Goal: Task Accomplishment & Management: Manage account settings

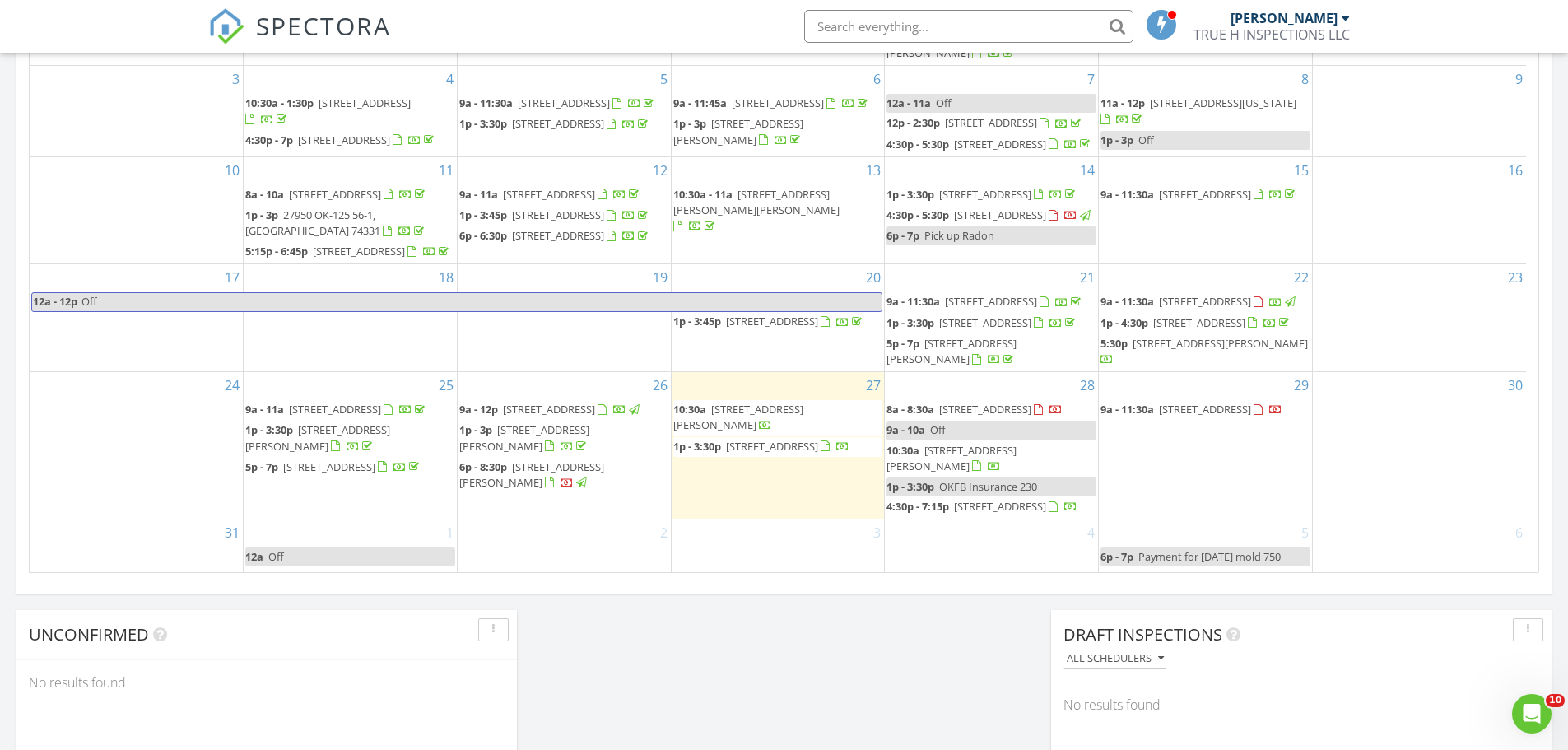
click at [818, 438] on span "2516 W Dallas Ct, Broken Arrow 74012" at bounding box center [771, 446] width 92 height 15
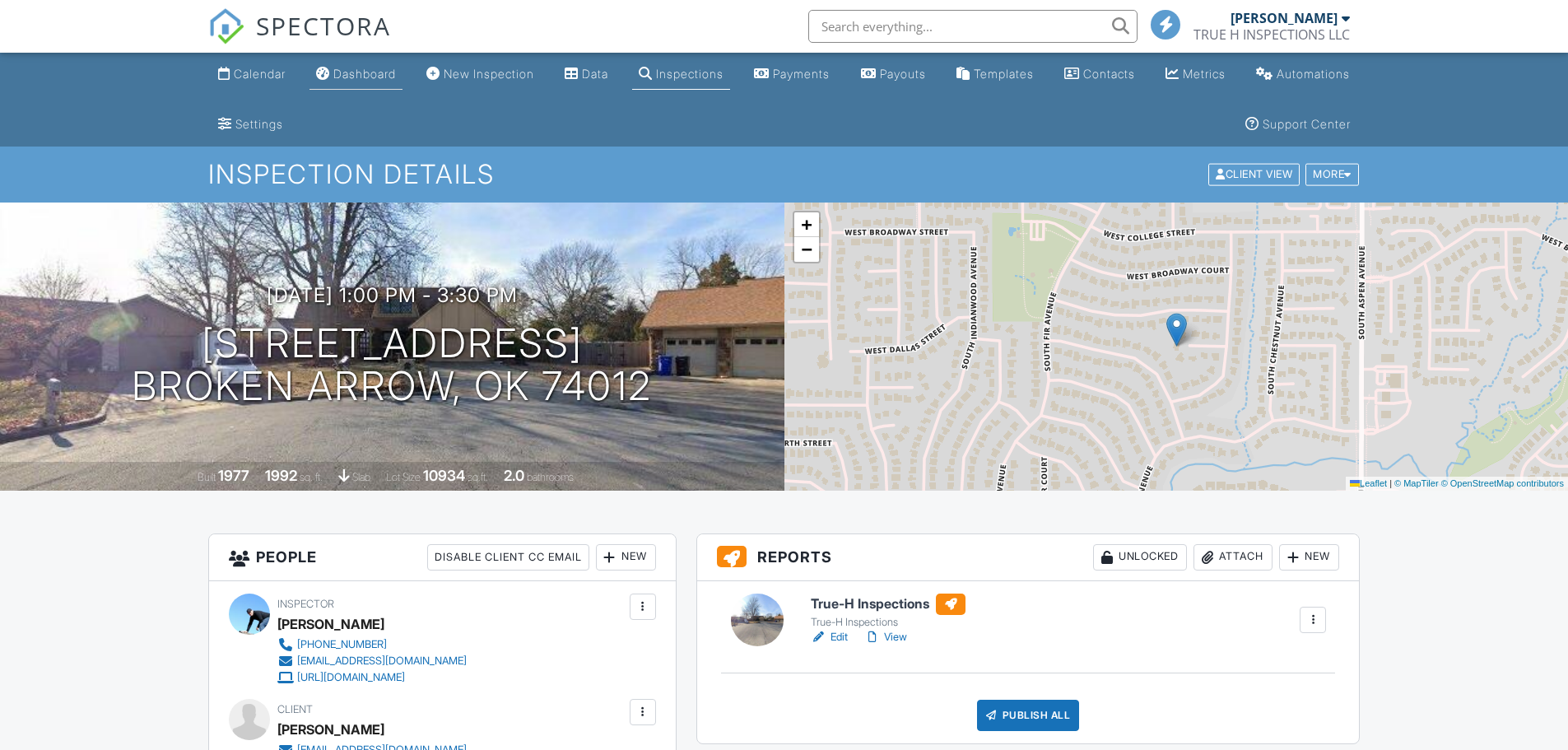
click at [383, 84] on link "Dashboard" at bounding box center [356, 74] width 93 height 30
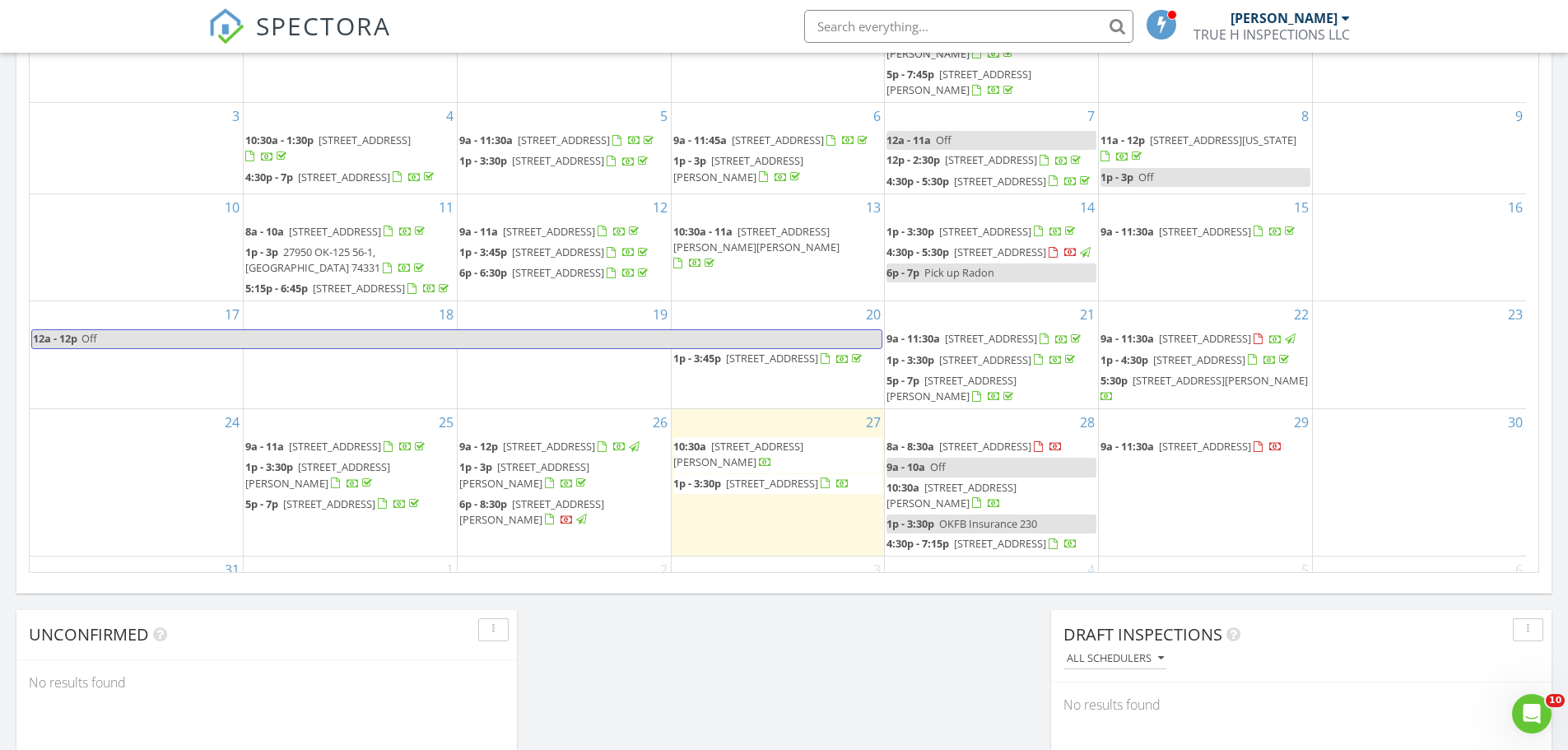
scroll to position [148, 0]
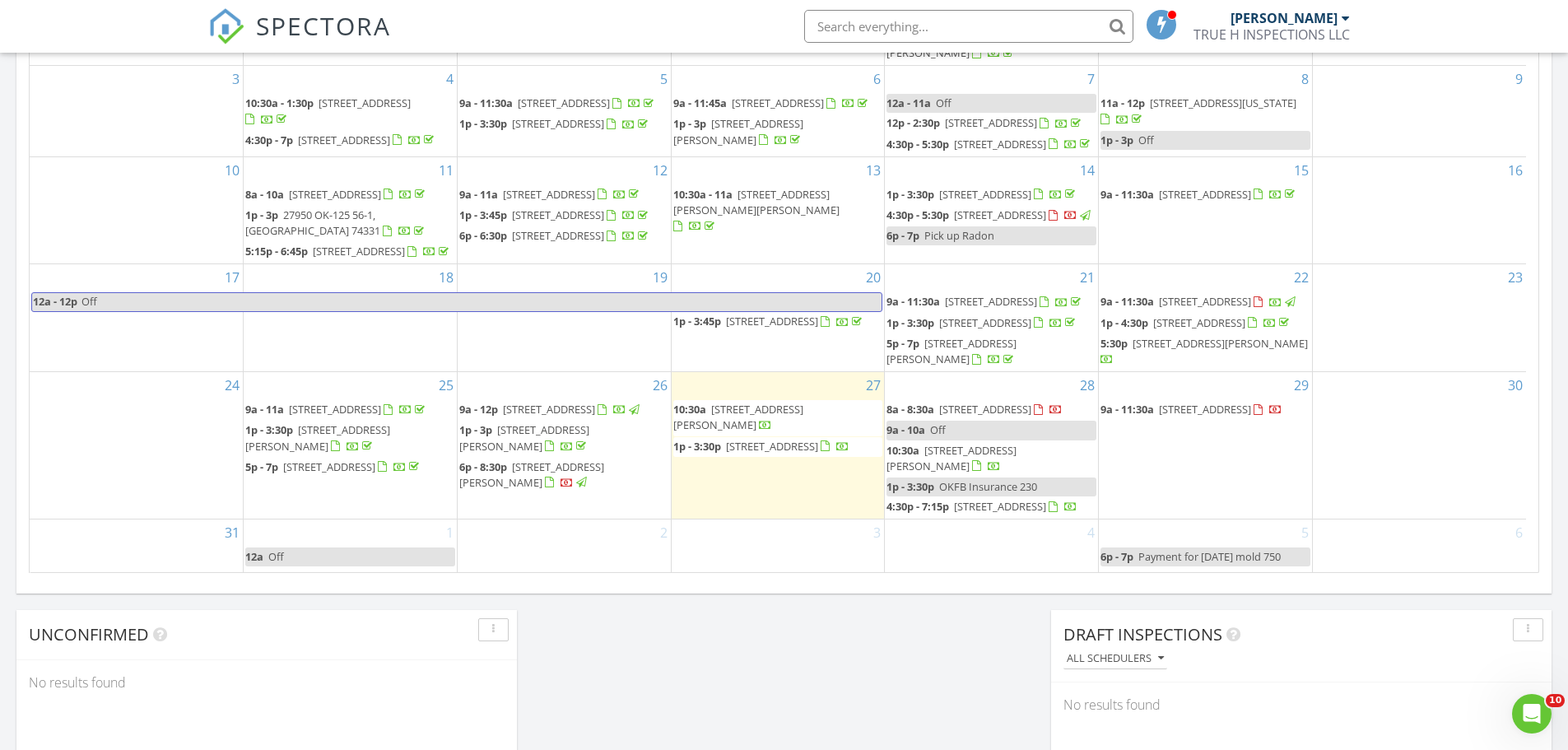
click at [1003, 402] on span "410 W Knoxville St, Broken Arrow 74012" at bounding box center [985, 409] width 92 height 15
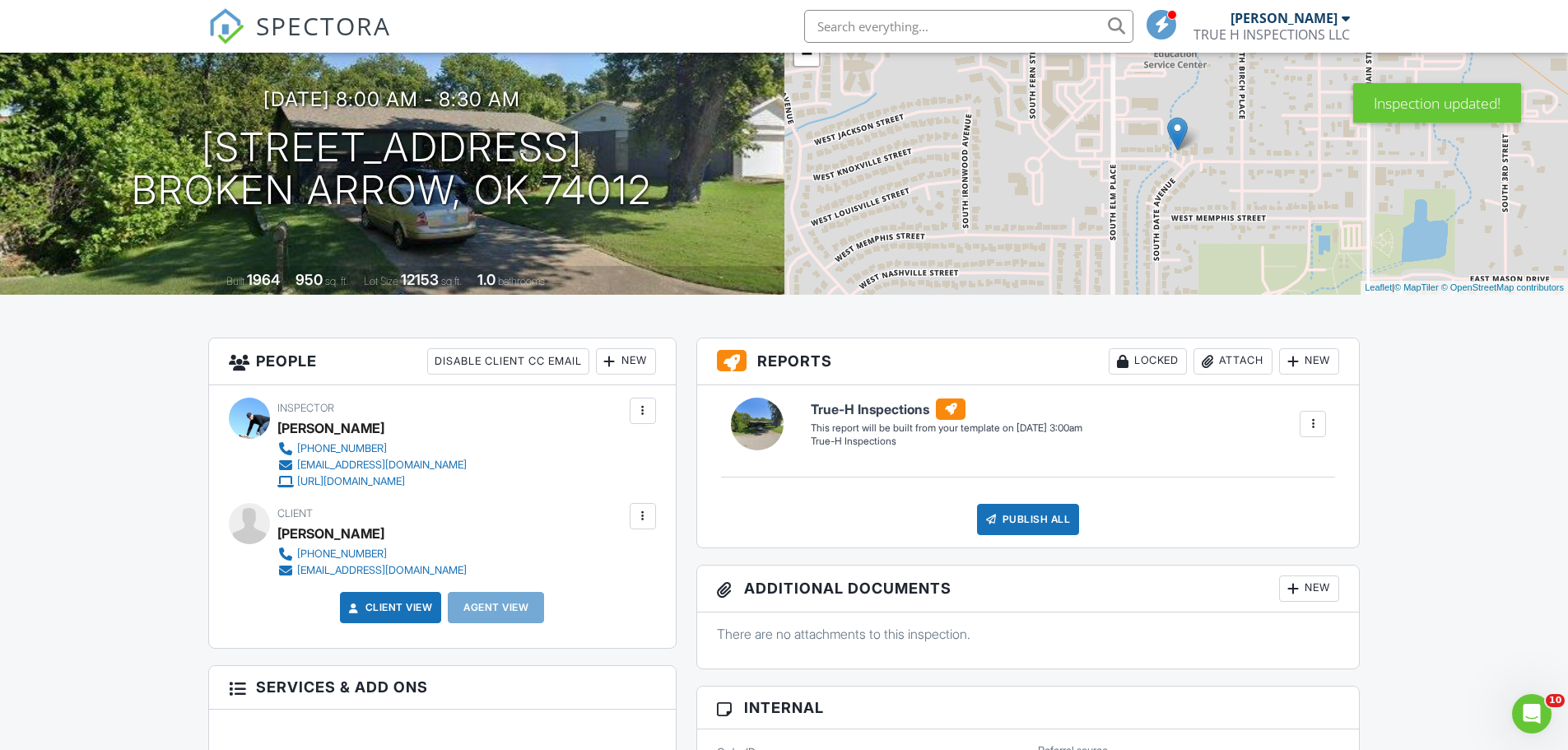
scroll to position [164, 0]
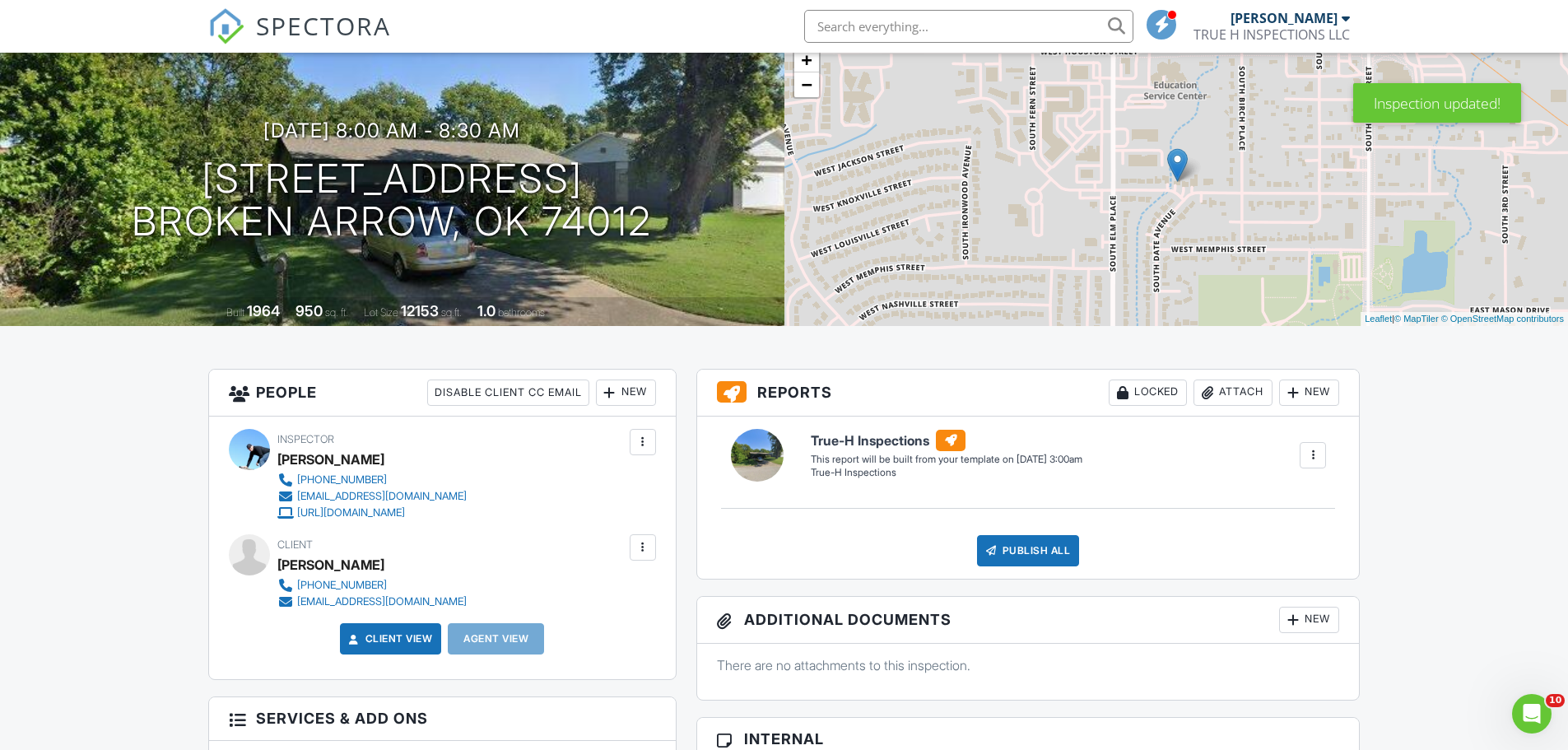
drag, startPoint x: 624, startPoint y: 709, endPoint x: 102, endPoint y: 488, distance: 566.9
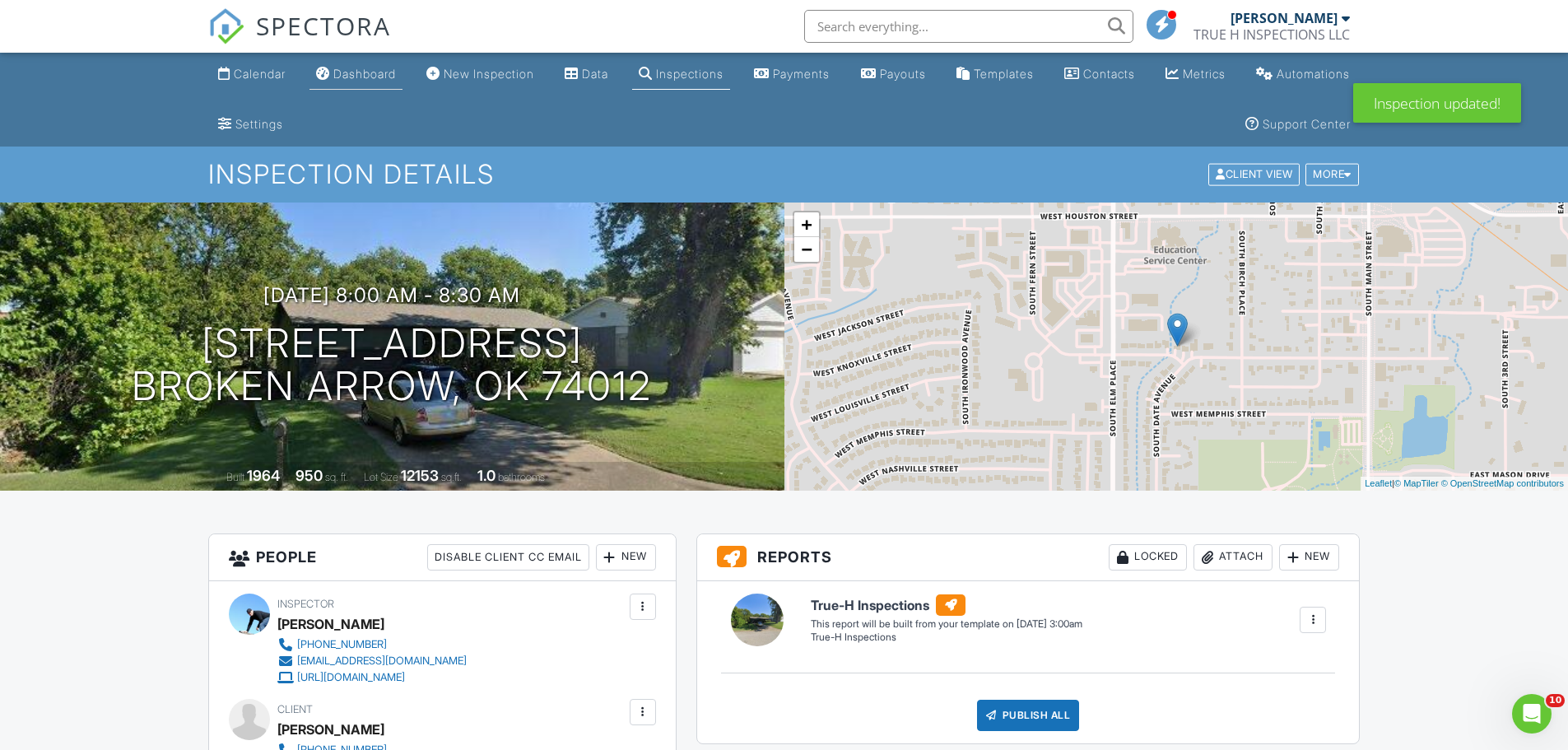
click at [372, 77] on div "Dashboard" at bounding box center [364, 74] width 63 height 14
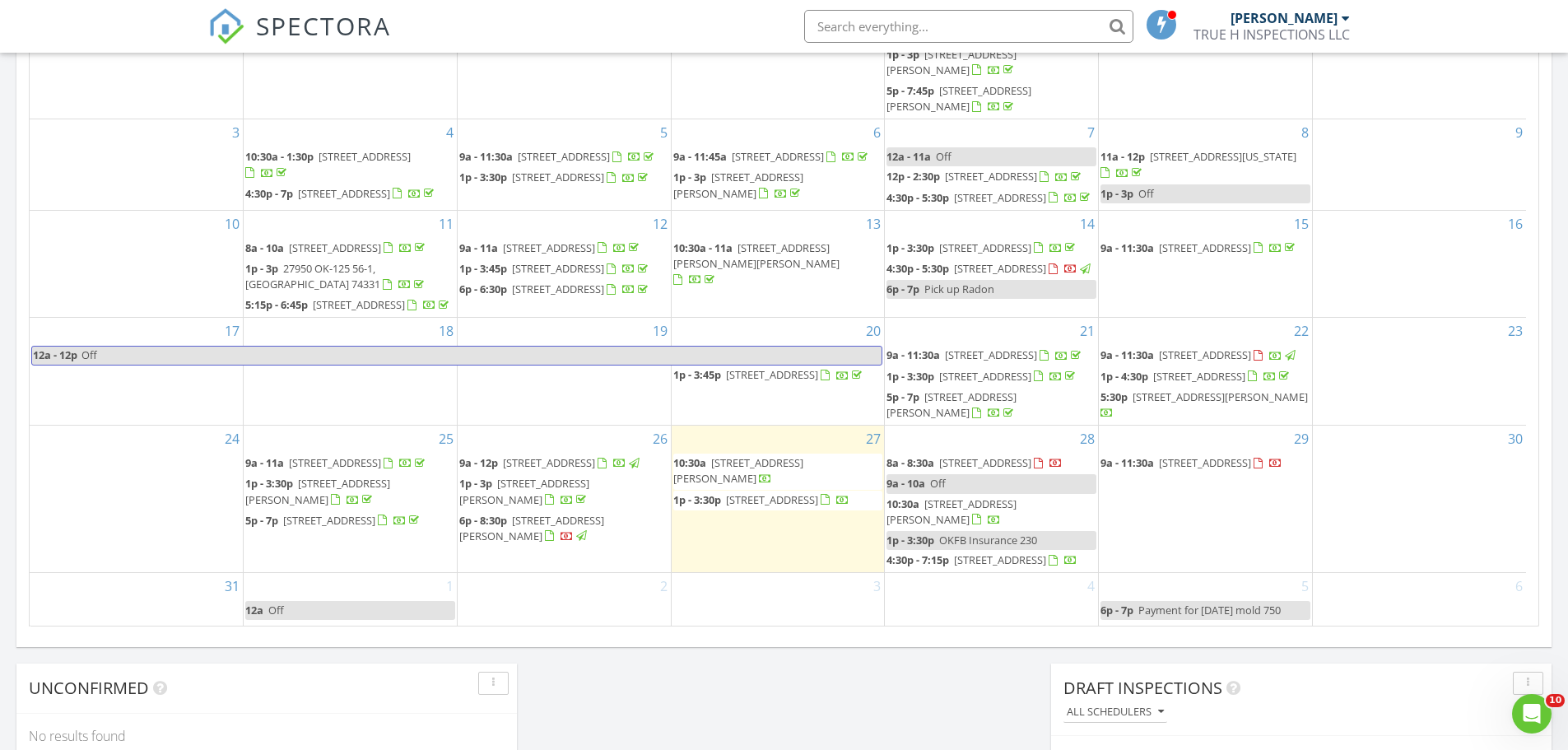
scroll to position [971, 0]
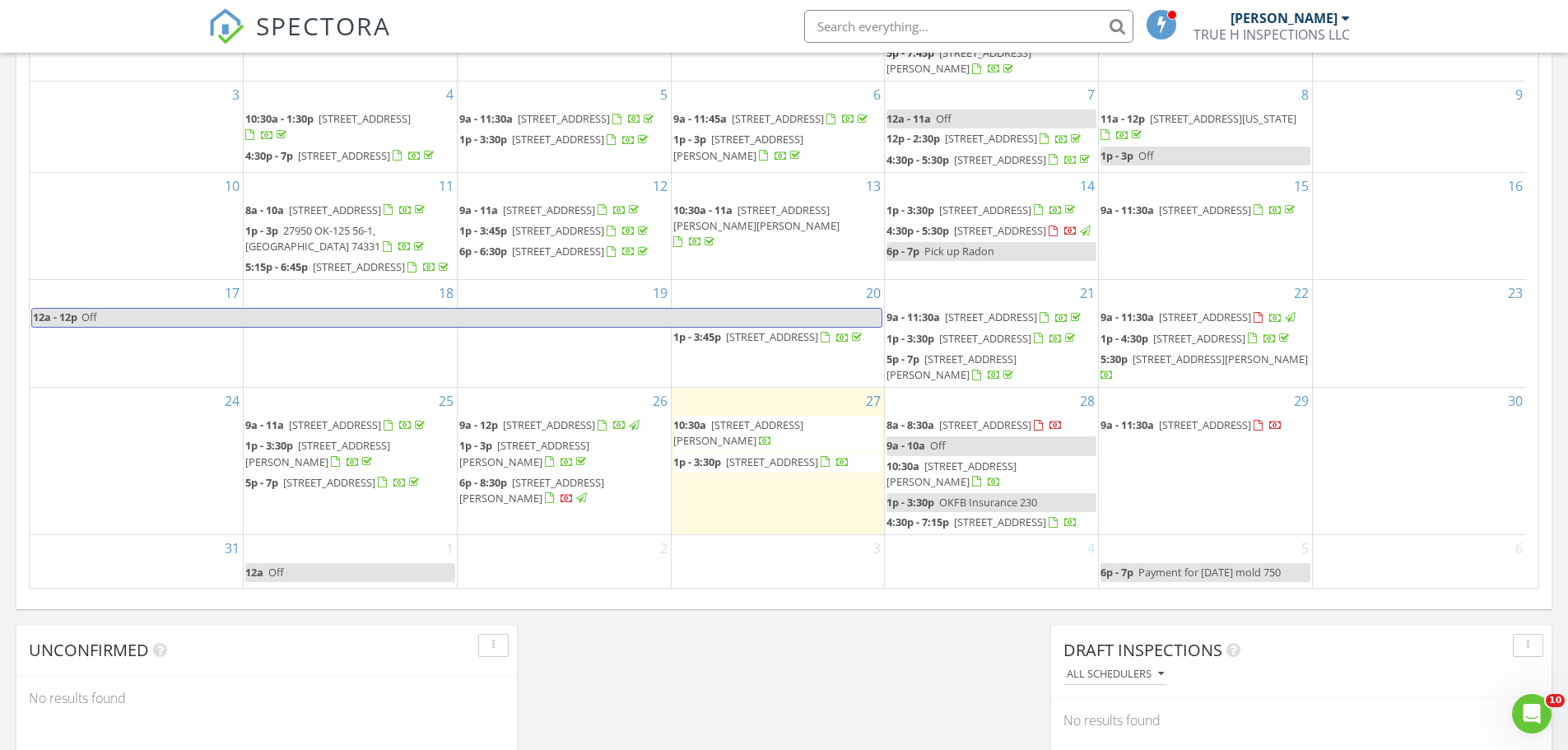
click at [588, 480] on span "11828 S 73rd E Ave, Bixby 74008" at bounding box center [531, 490] width 145 height 30
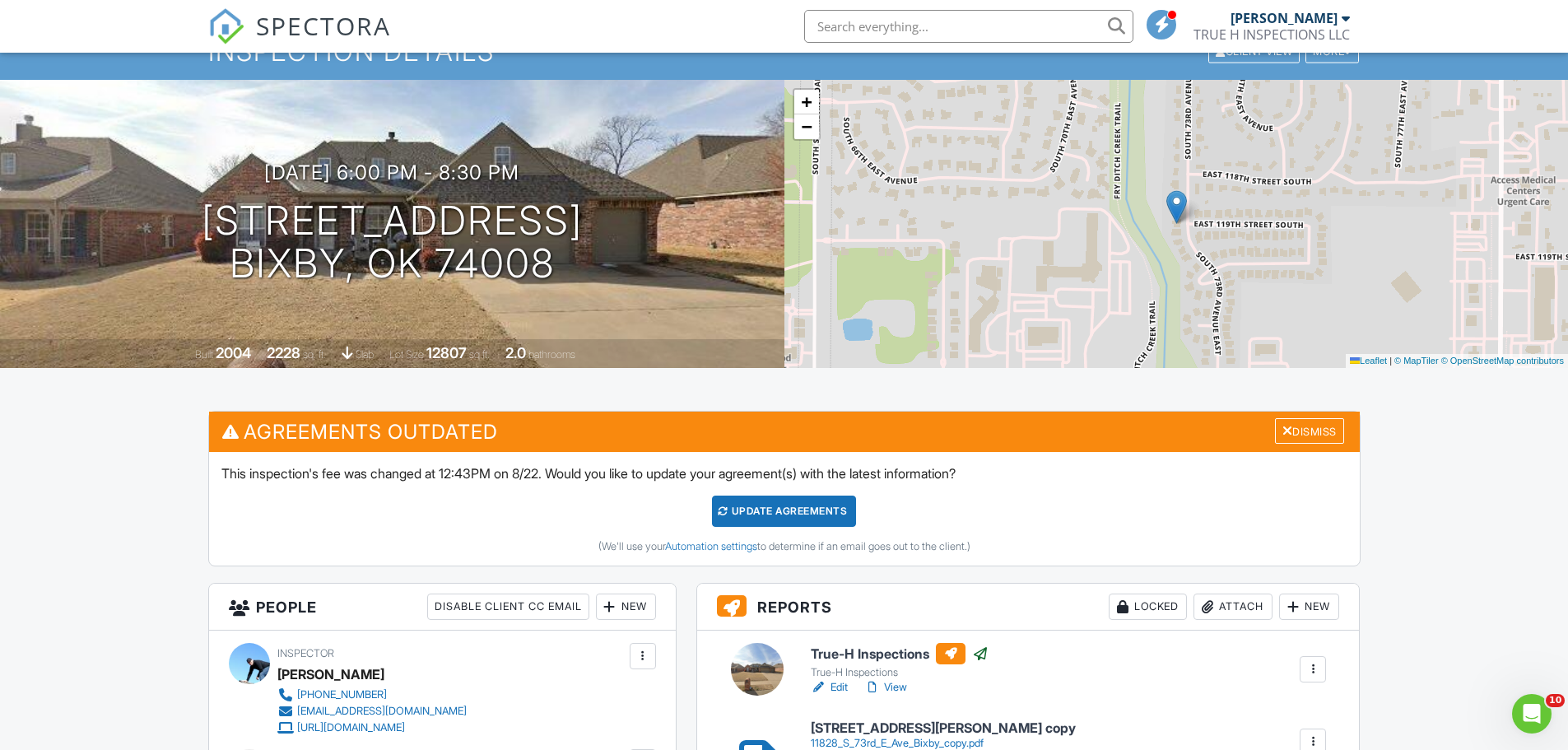
scroll to position [456, 0]
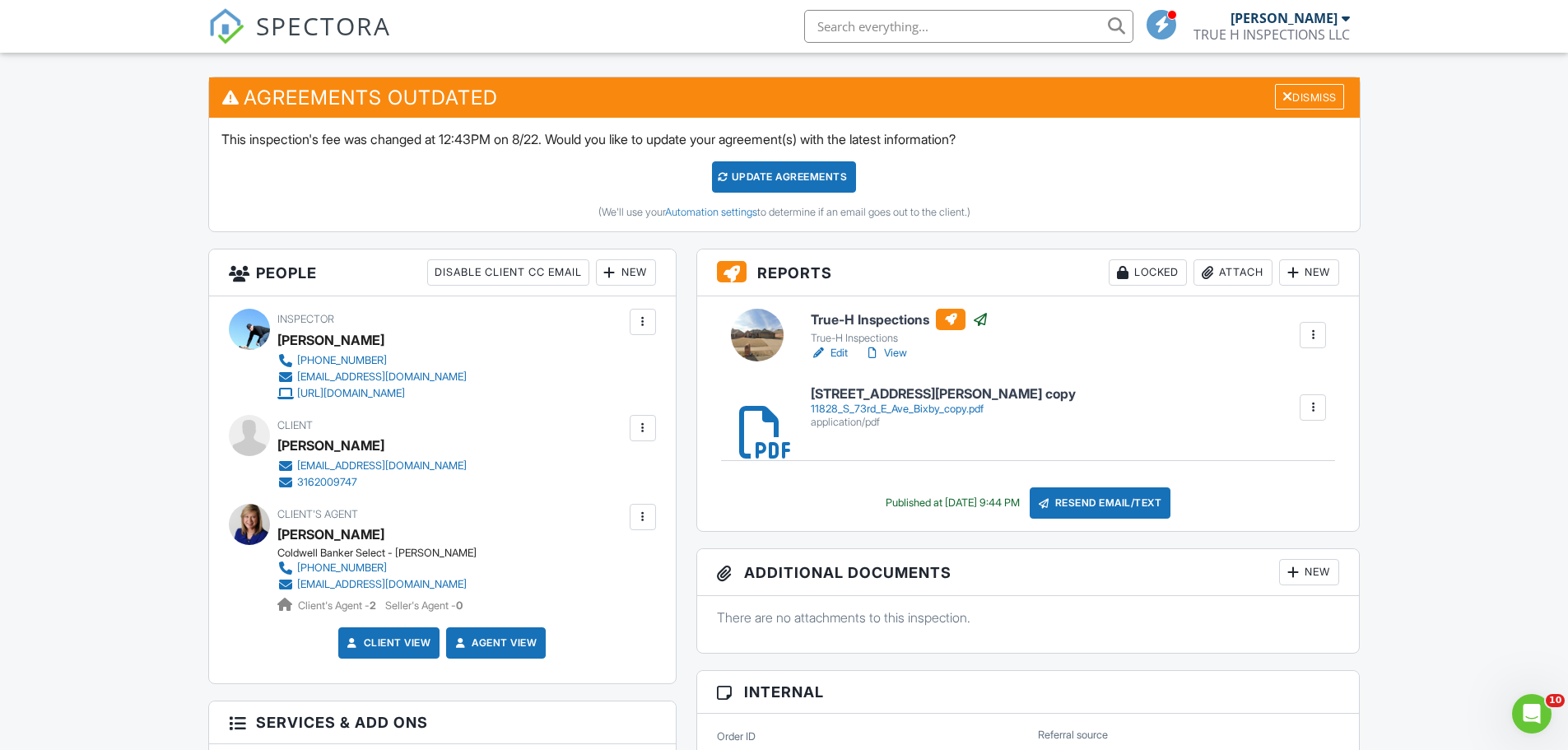
click at [1152, 507] on div "Resend Email/Text" at bounding box center [1100, 503] width 142 height 31
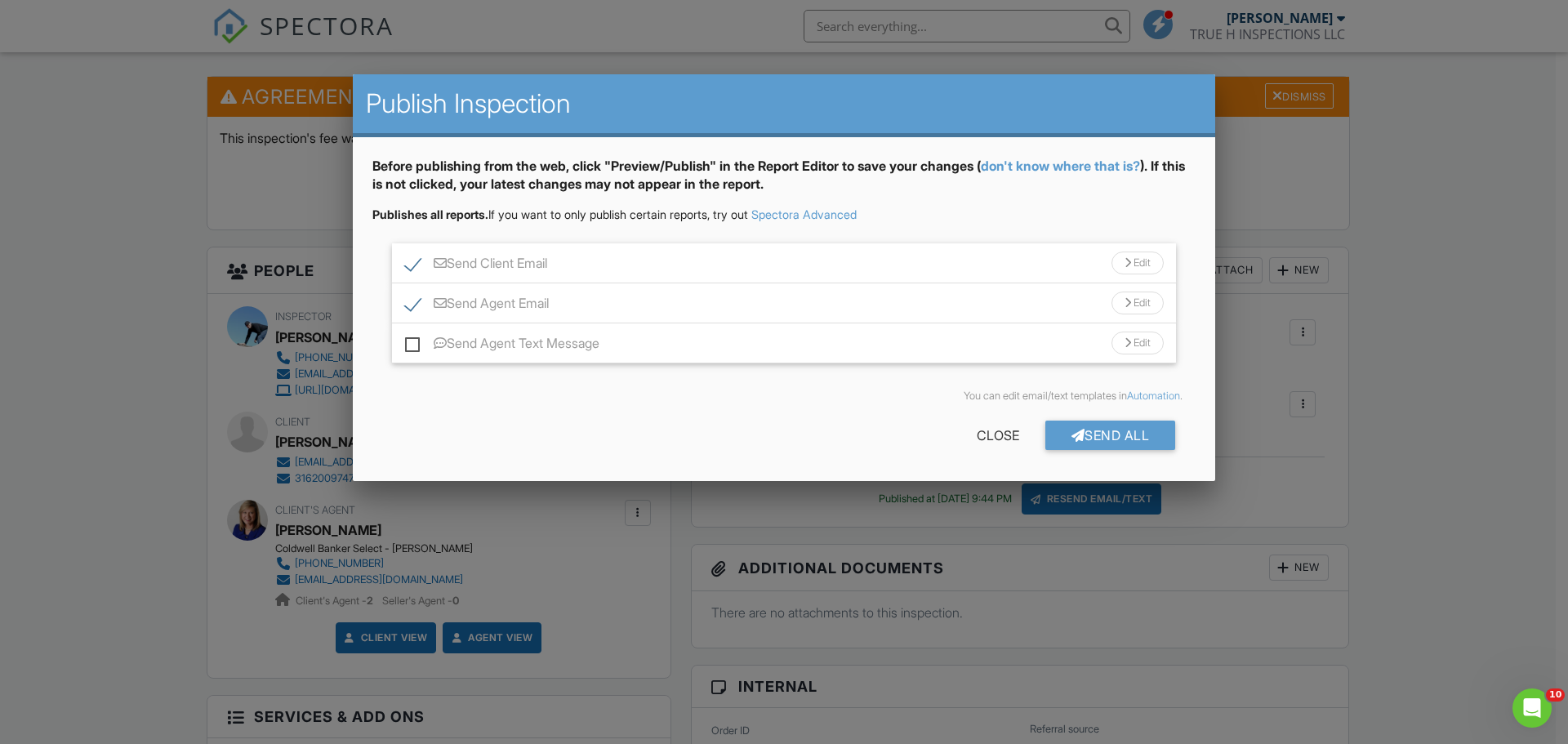
click at [411, 342] on label "Send Agent Text Message" at bounding box center [501, 345] width 194 height 20
click at [411, 340] on input "Send Agent Text Message" at bounding box center [410, 335] width 11 height 11
checkbox input "true"
click at [253, 385] on div at bounding box center [784, 384] width 1568 height 930
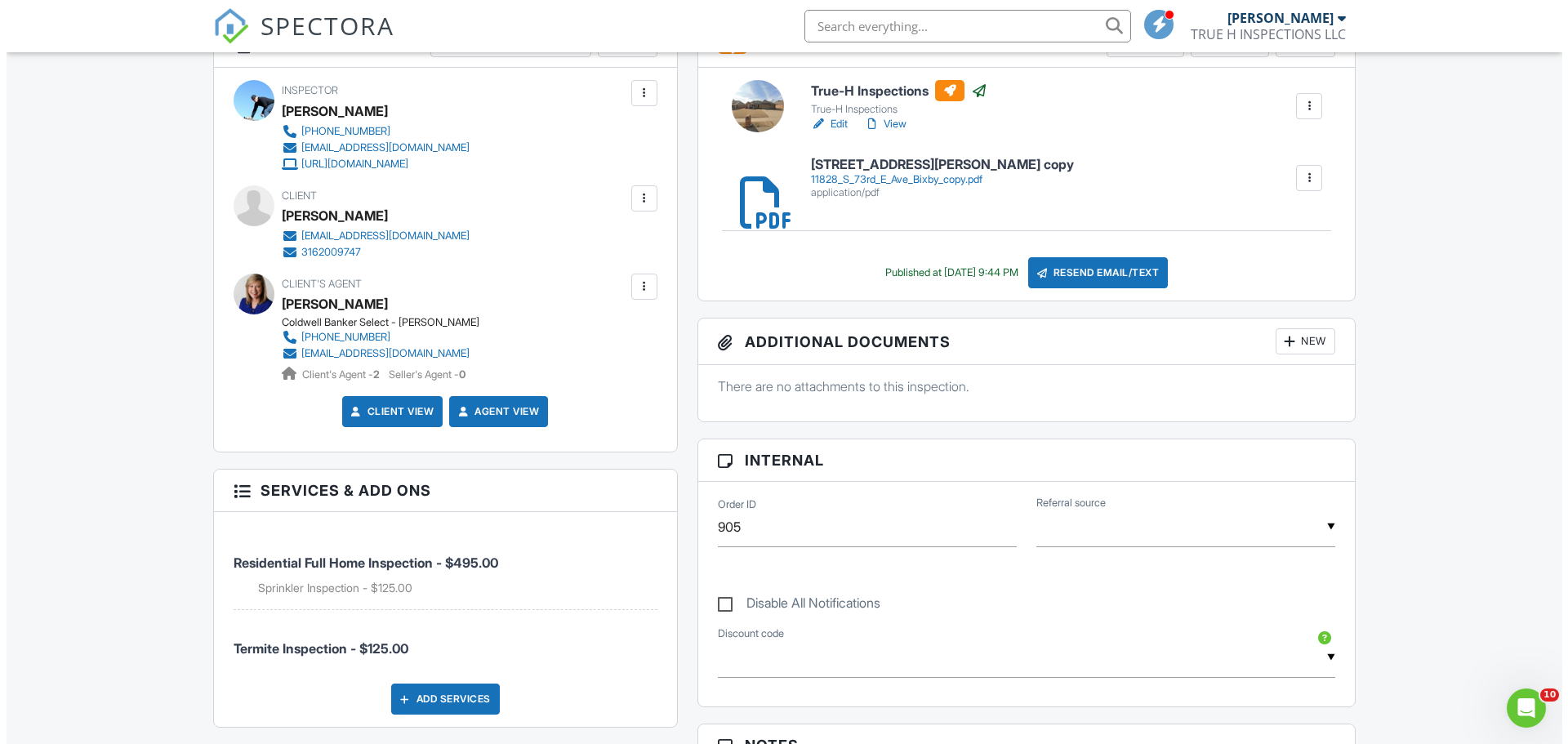
scroll to position [698, 0]
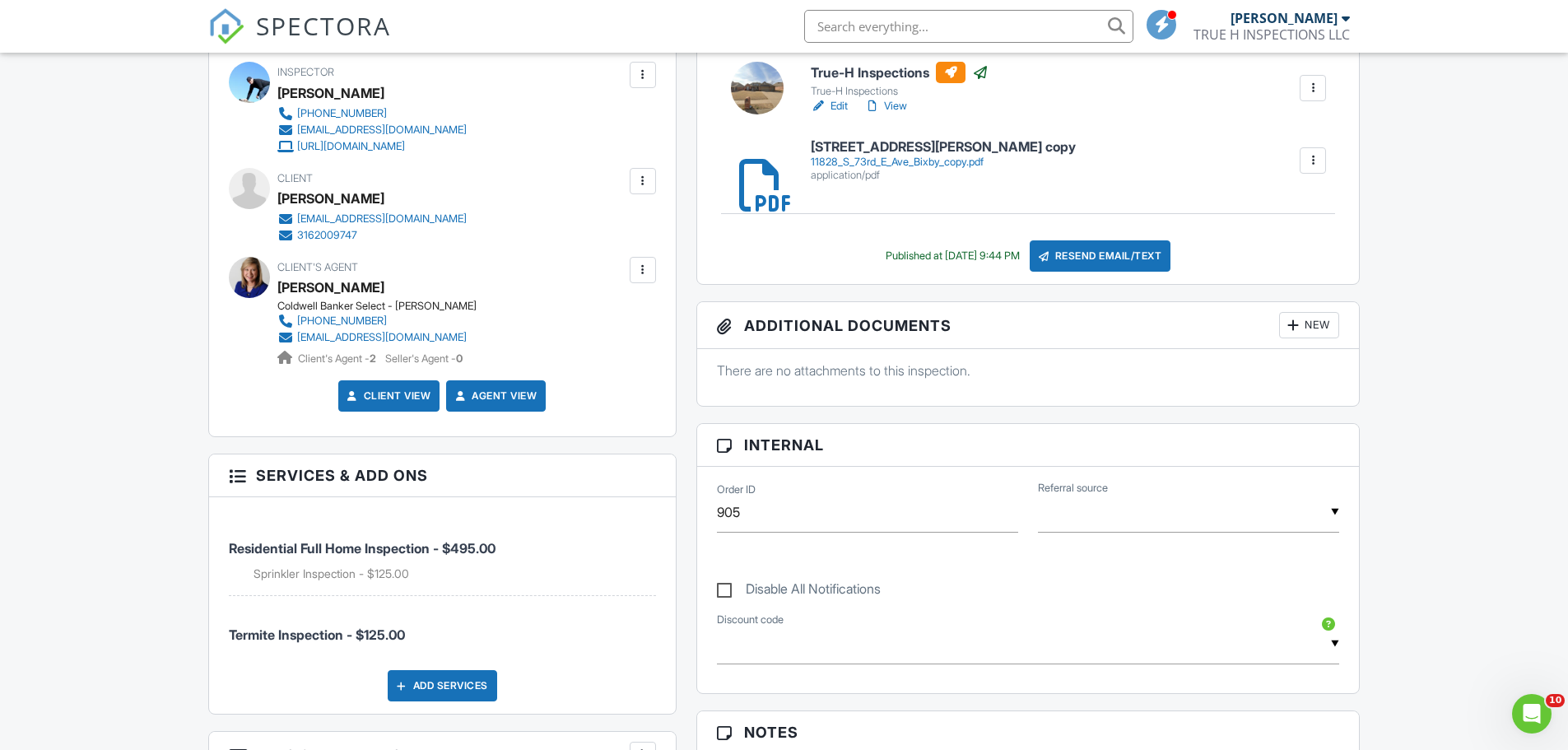
click at [635, 176] on div at bounding box center [643, 181] width 16 height 16
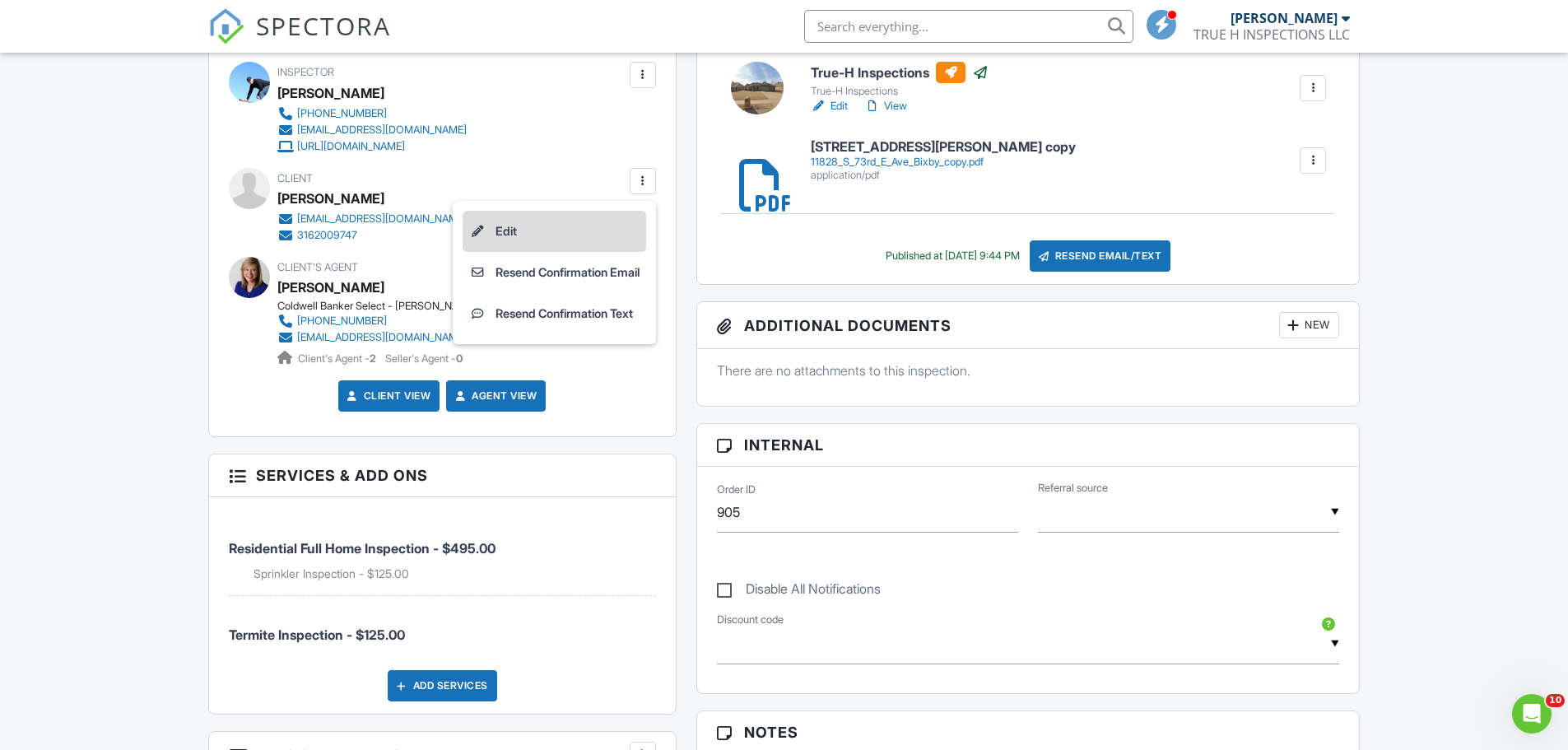
click at [598, 223] on li "Edit" at bounding box center [555, 231] width 184 height 41
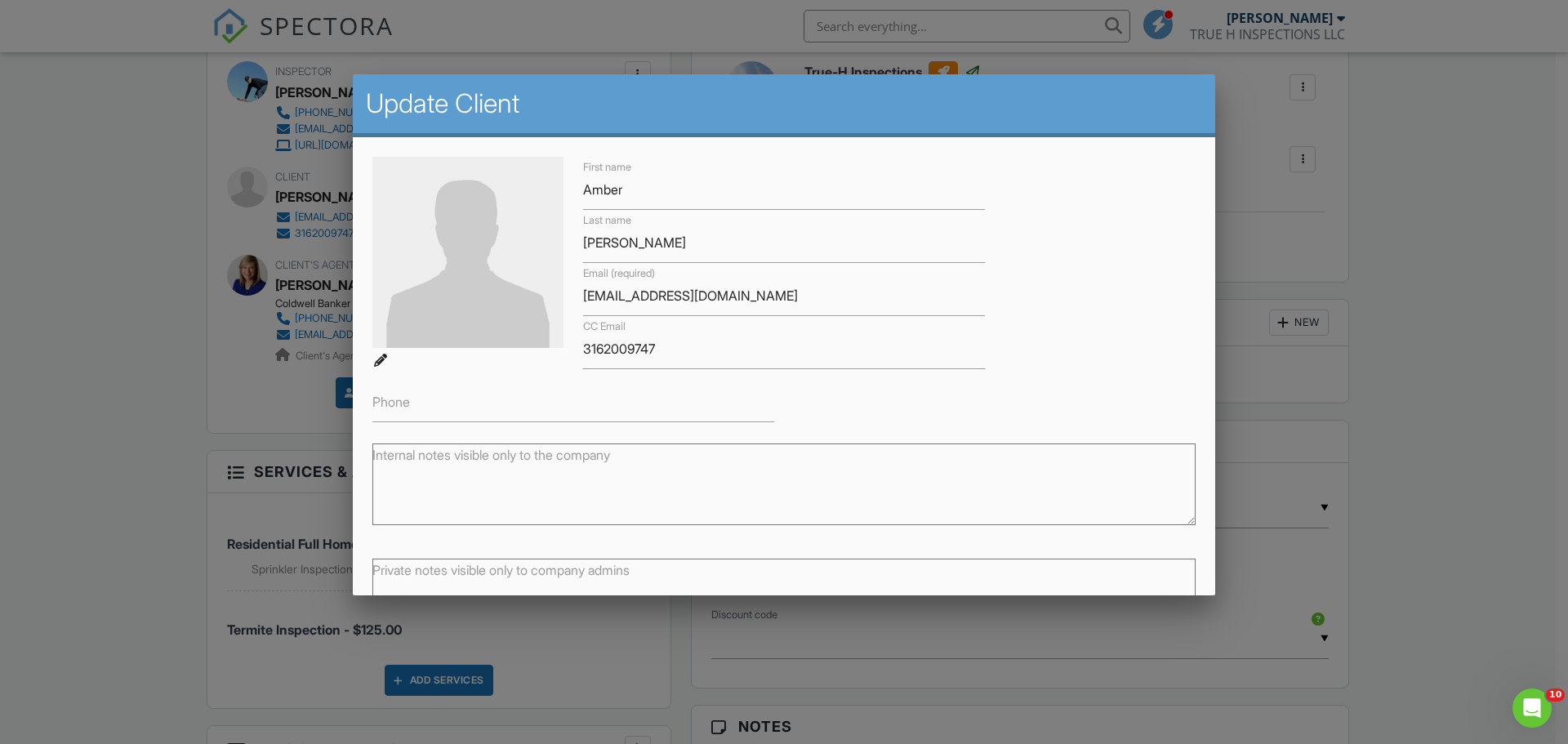
click at [665, 424] on div "Internal notes visible only to the company" at bounding box center [783, 479] width 842 height 115
click at [669, 411] on input "Phone" at bounding box center [572, 401] width 401 height 40
type input "3162009747"
click at [814, 355] on input "3162009747" at bounding box center [783, 348] width 401 height 40
type input "3"
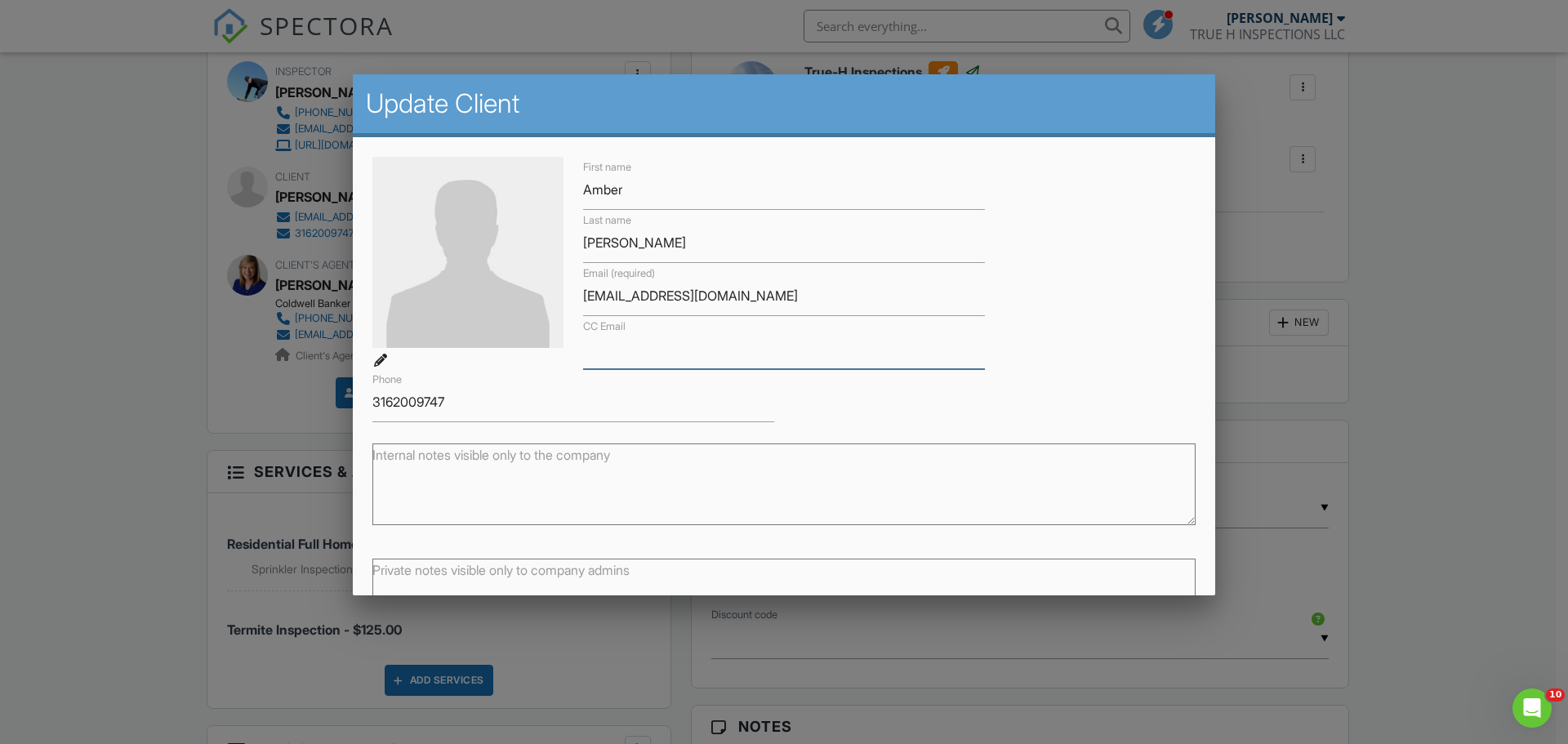
scroll to position [120, 0]
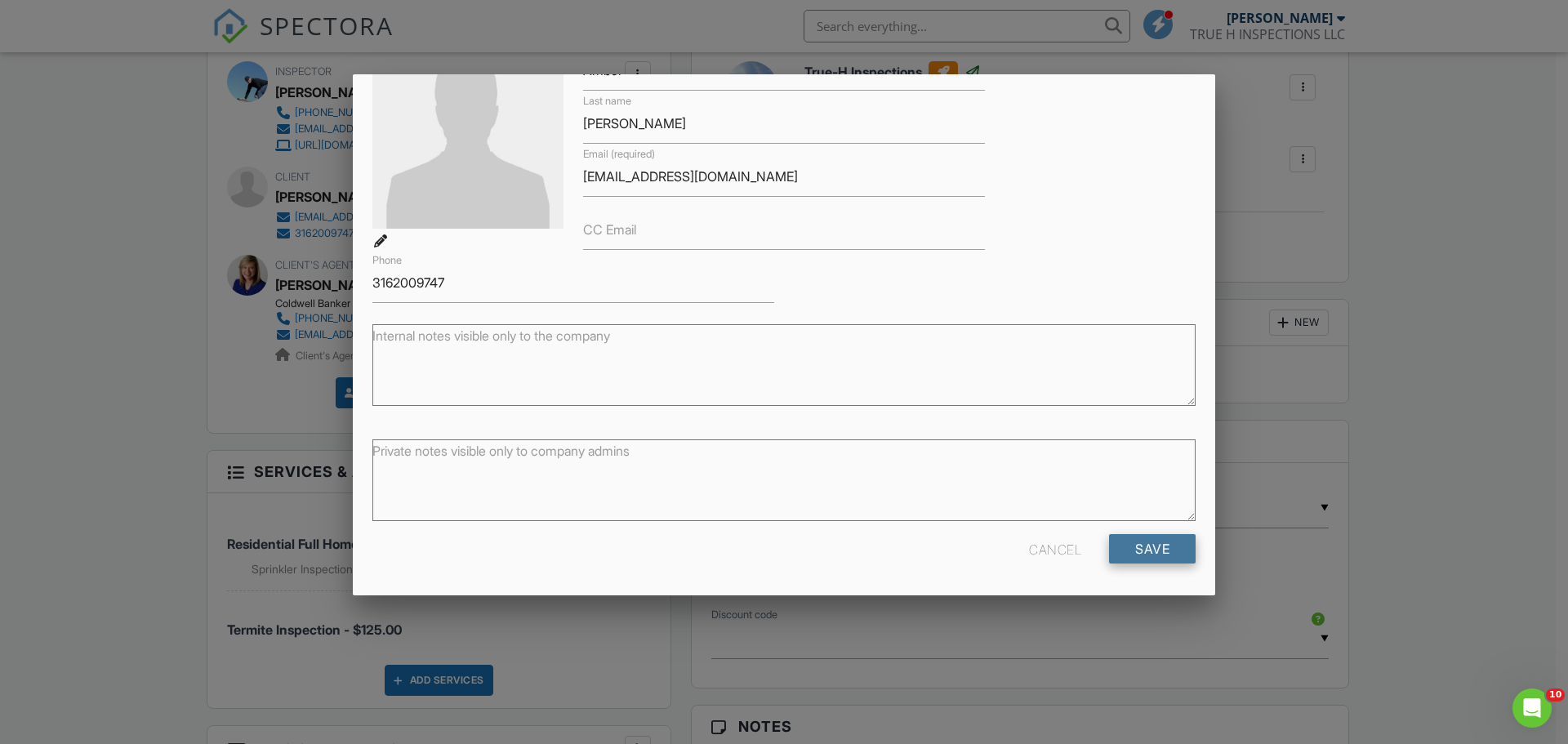
click at [1165, 539] on input "Save" at bounding box center [1153, 548] width 87 height 29
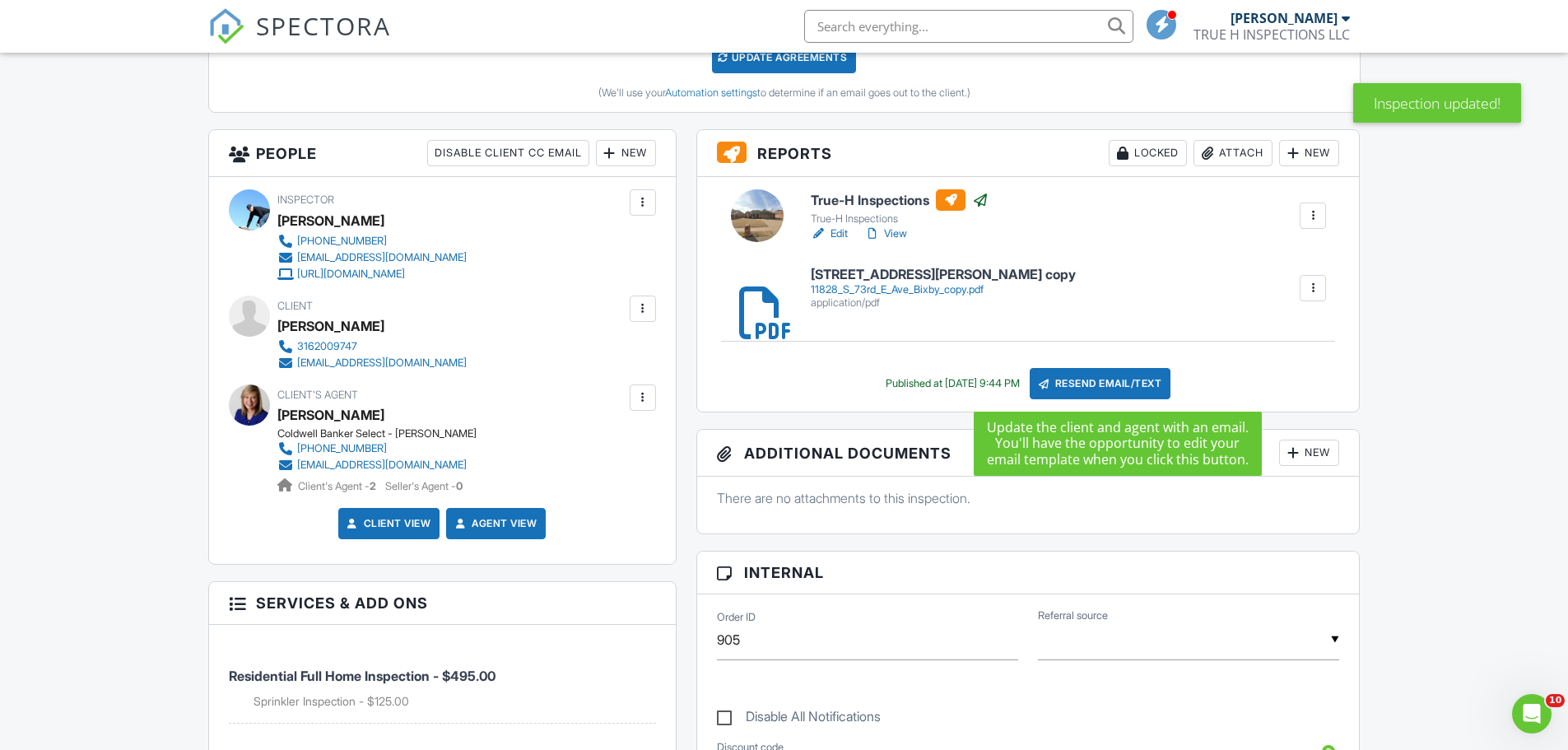
click at [1150, 382] on div "Resend Email/Text" at bounding box center [1100, 383] width 142 height 31
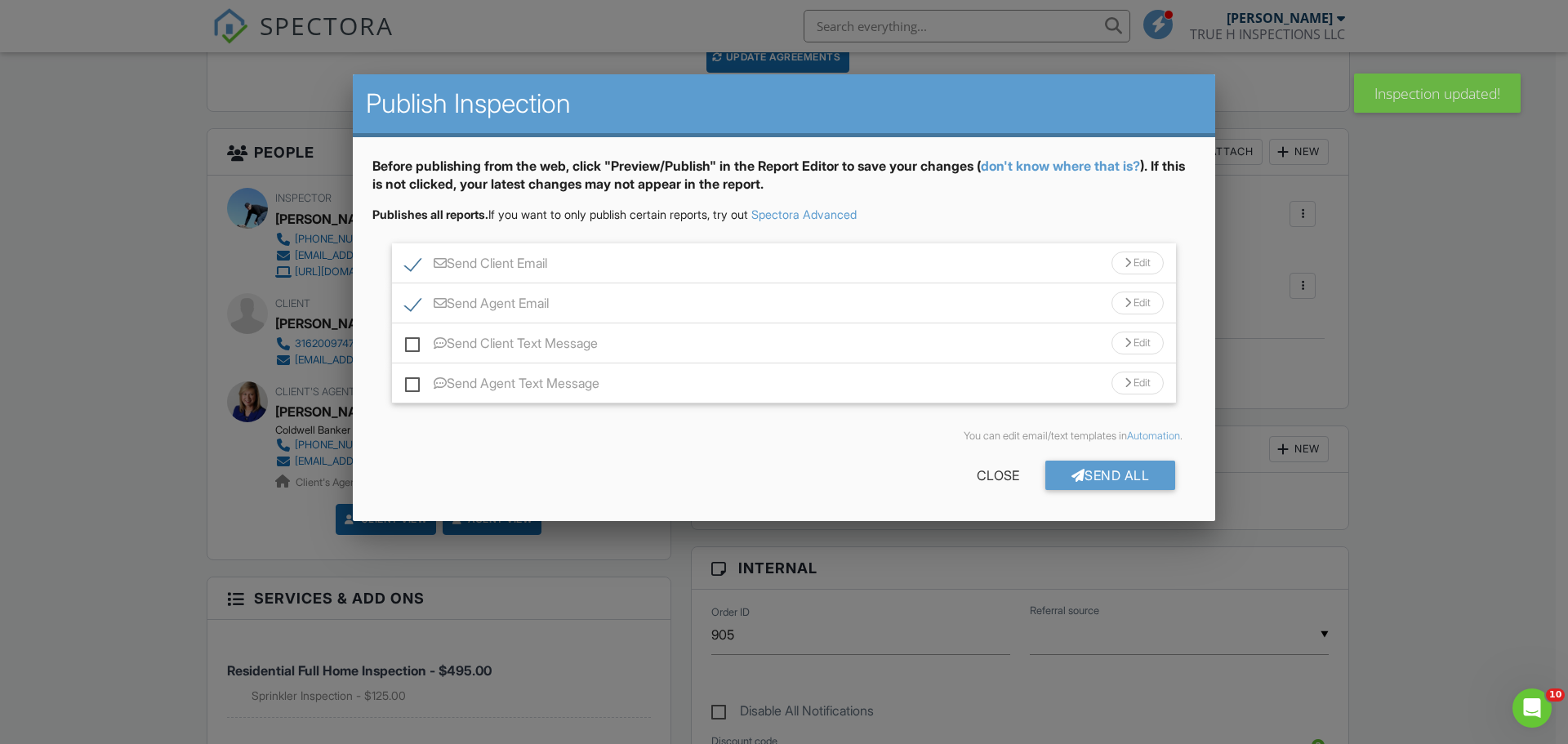
click at [409, 346] on label "Send Client Text Message" at bounding box center [501, 345] width 193 height 20
click at [409, 340] on input "Send Client Text Message" at bounding box center [410, 335] width 11 height 11
checkbox input "true"
click at [413, 303] on label "Send Agent Email" at bounding box center [477, 306] width 144 height 20
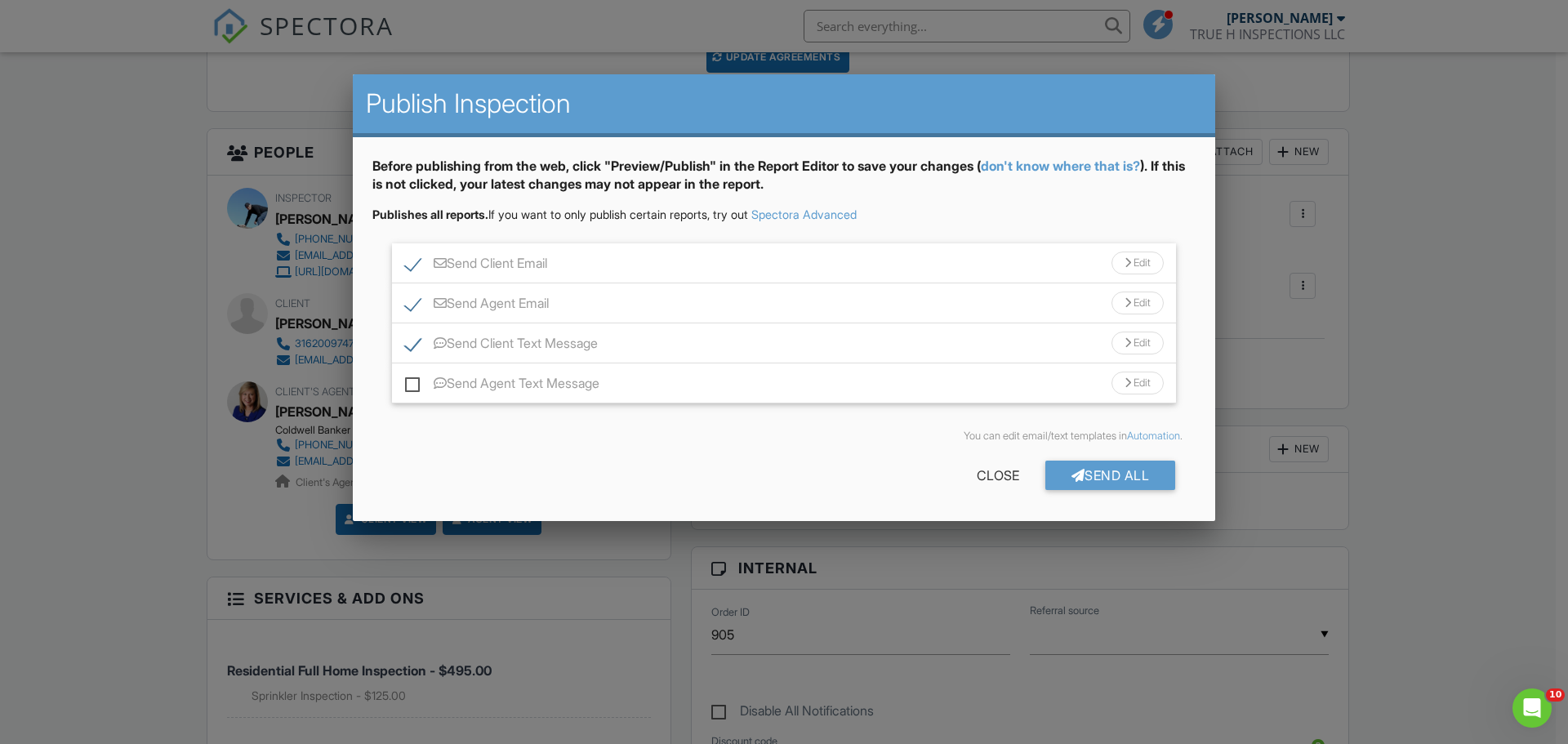
checkbox input "false"
click at [1095, 472] on div "Send All" at bounding box center [1110, 475] width 130 height 29
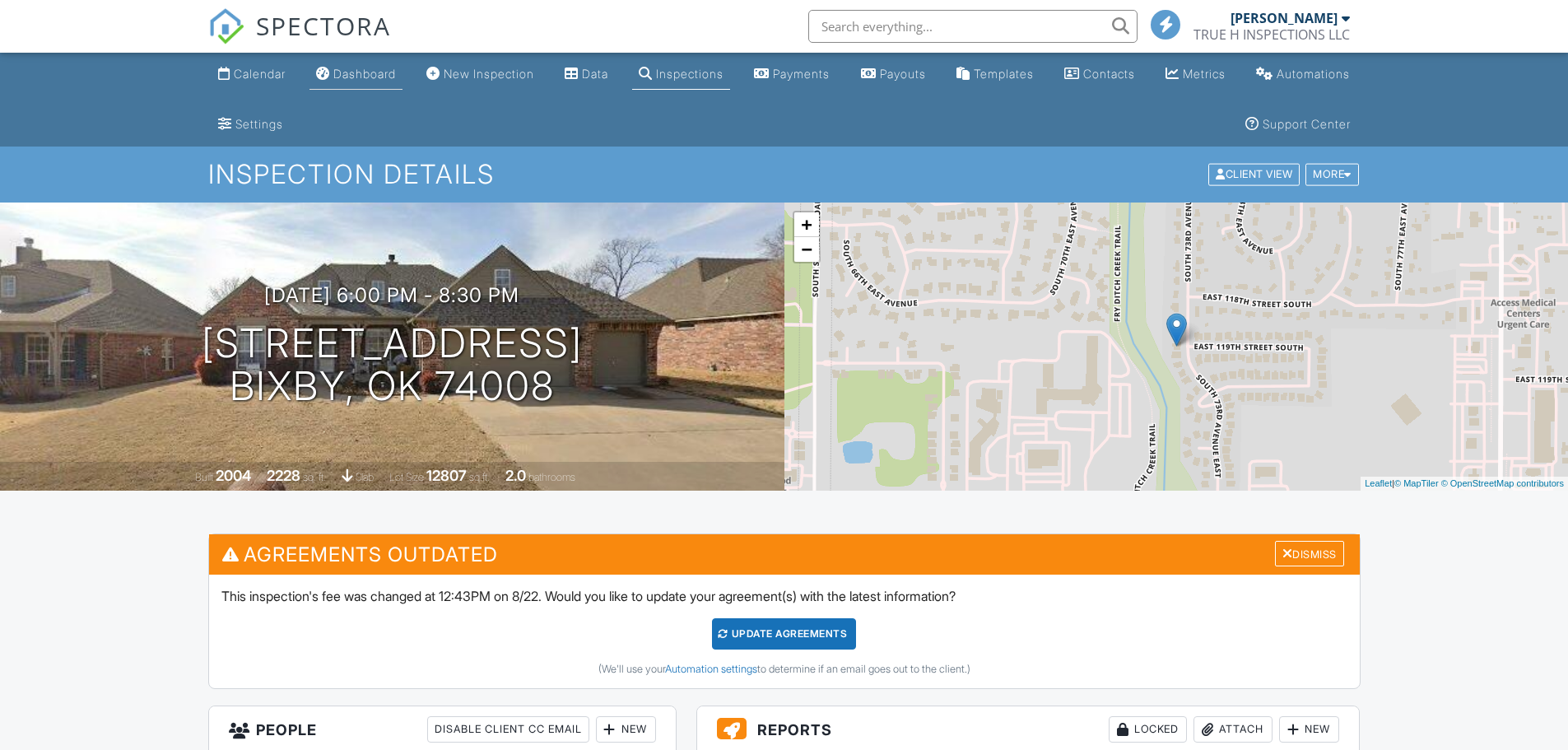
click at [365, 77] on div "Dashboard" at bounding box center [364, 74] width 63 height 14
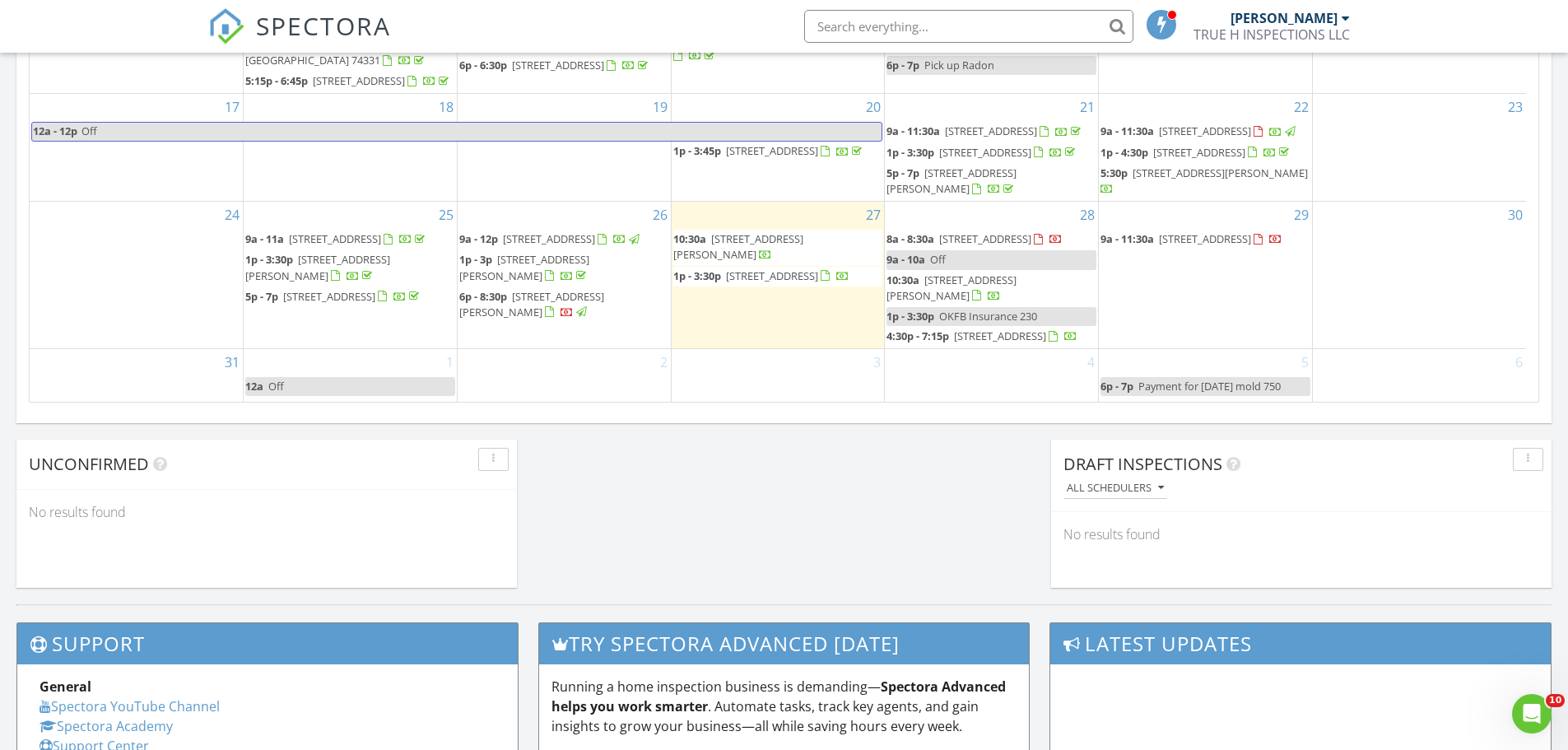
scroll to position [823, 0]
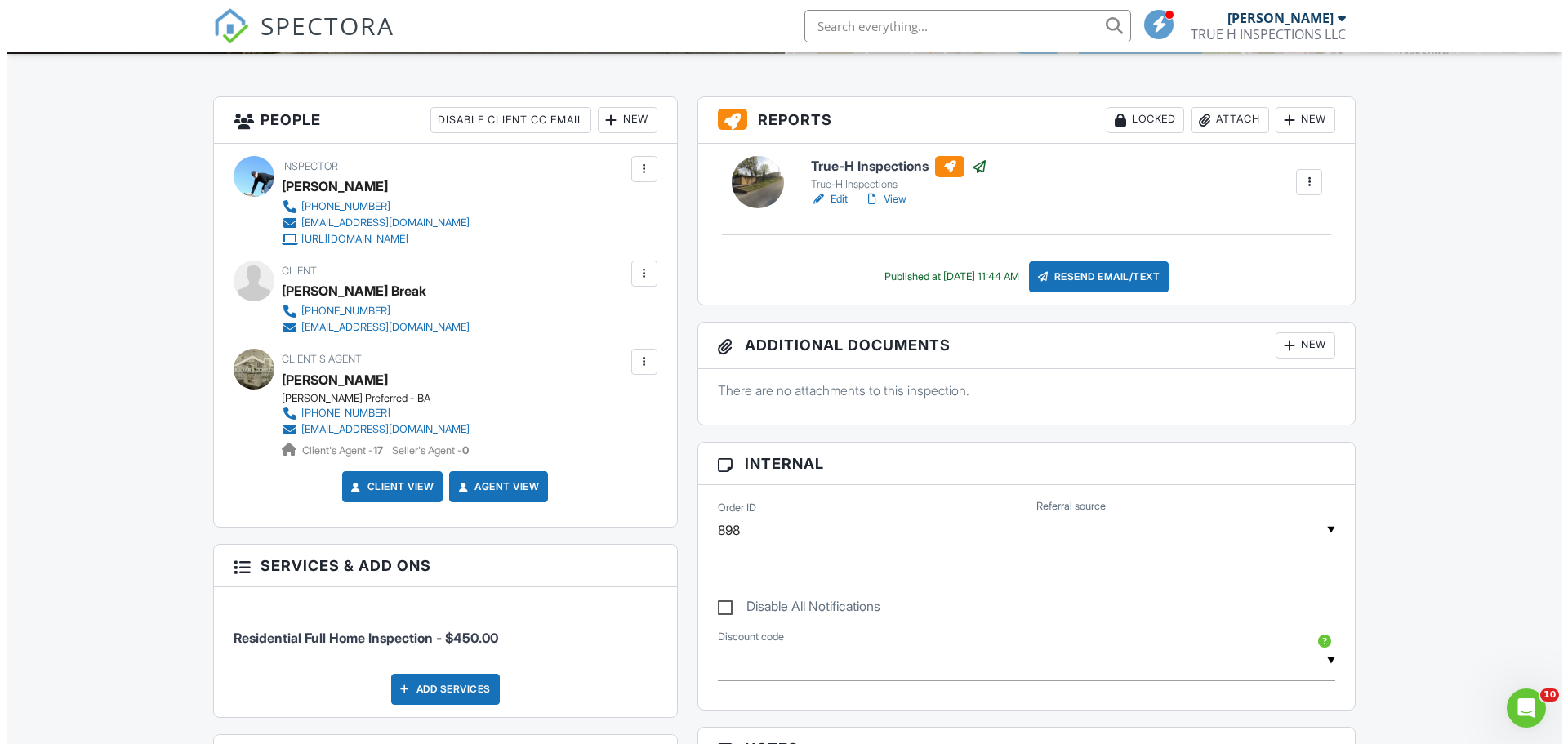
scroll to position [229, 0]
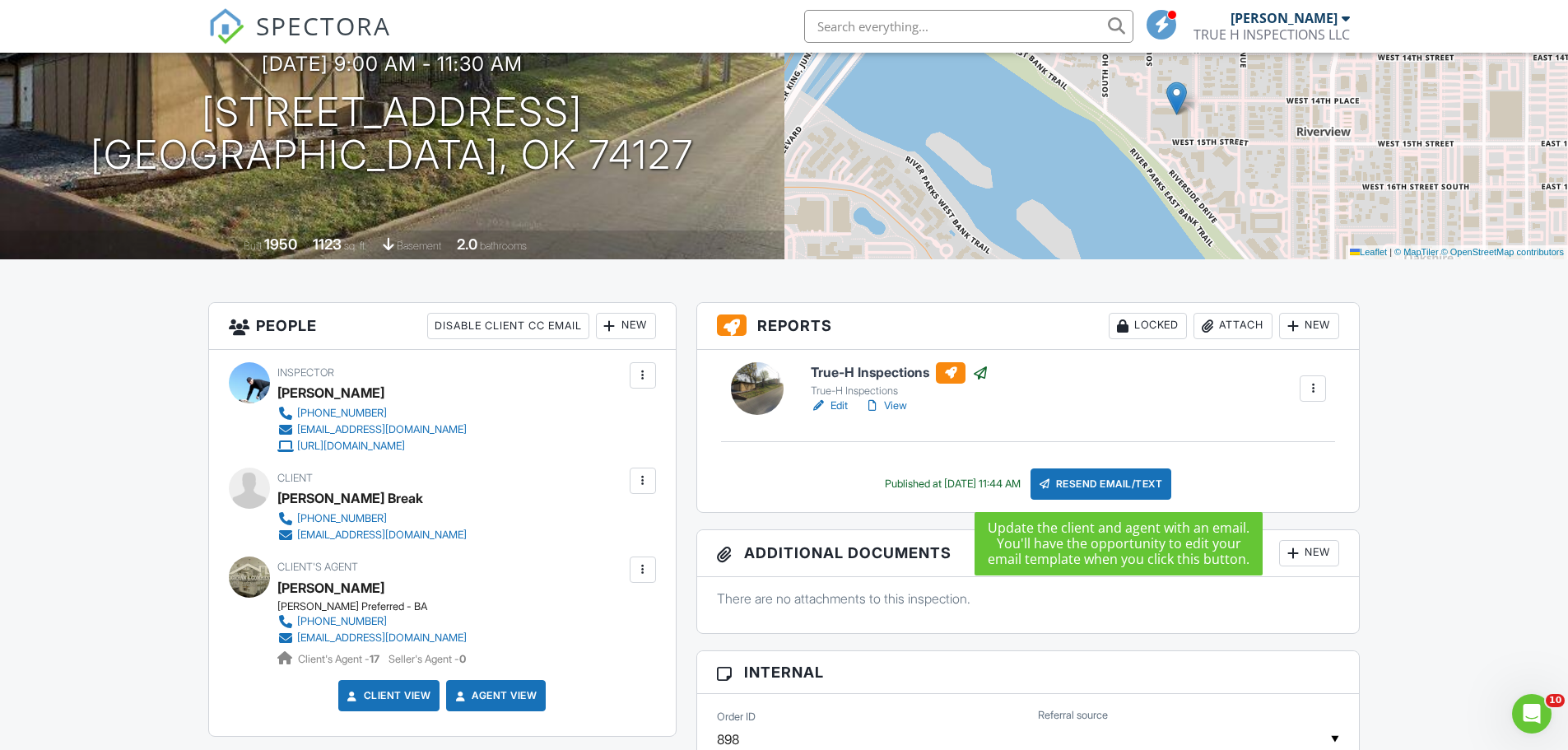
click at [1104, 472] on div "Resend Email/Text" at bounding box center [1101, 483] width 142 height 31
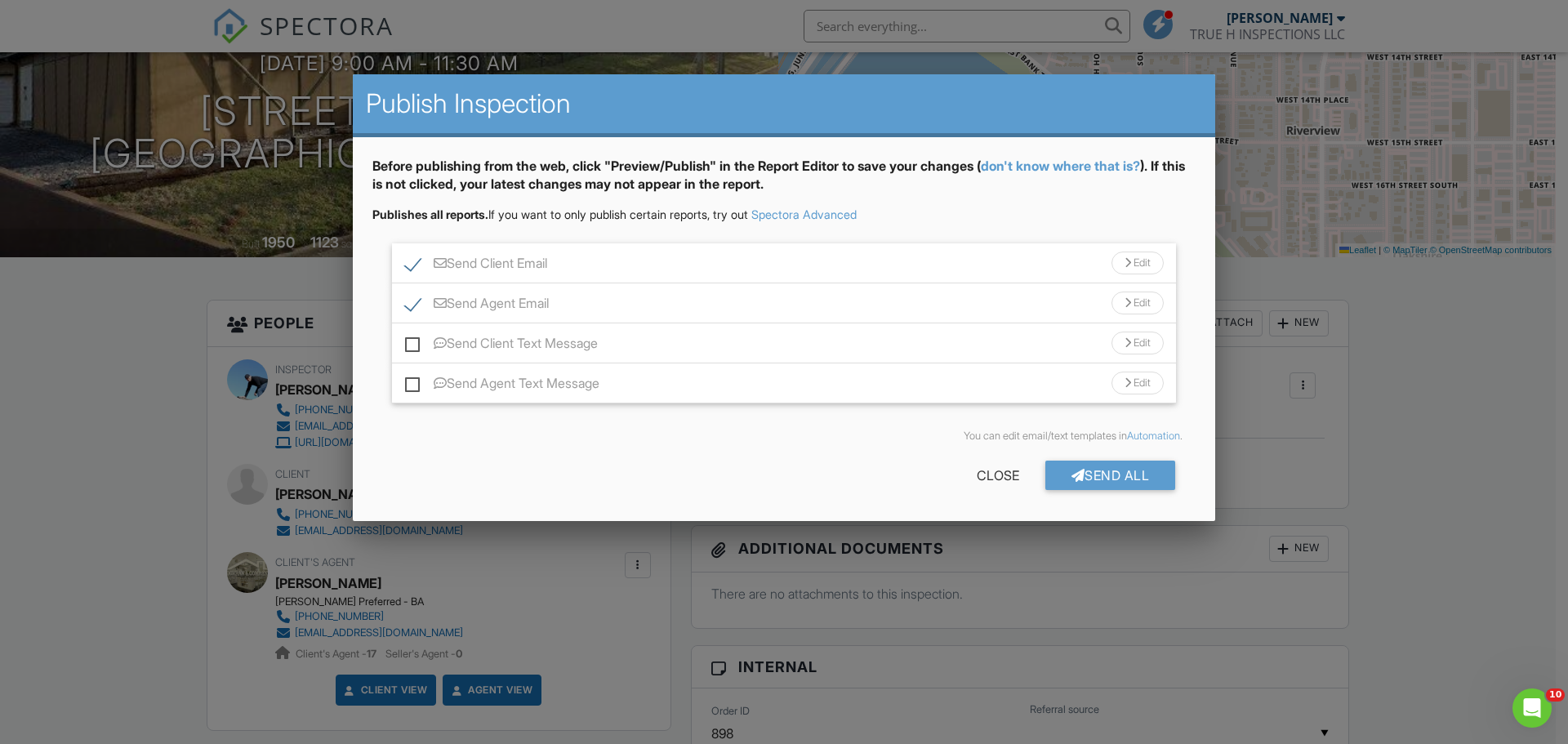
click at [404, 300] on div "Send Agent Email Edit" at bounding box center [783, 303] width 784 height 40
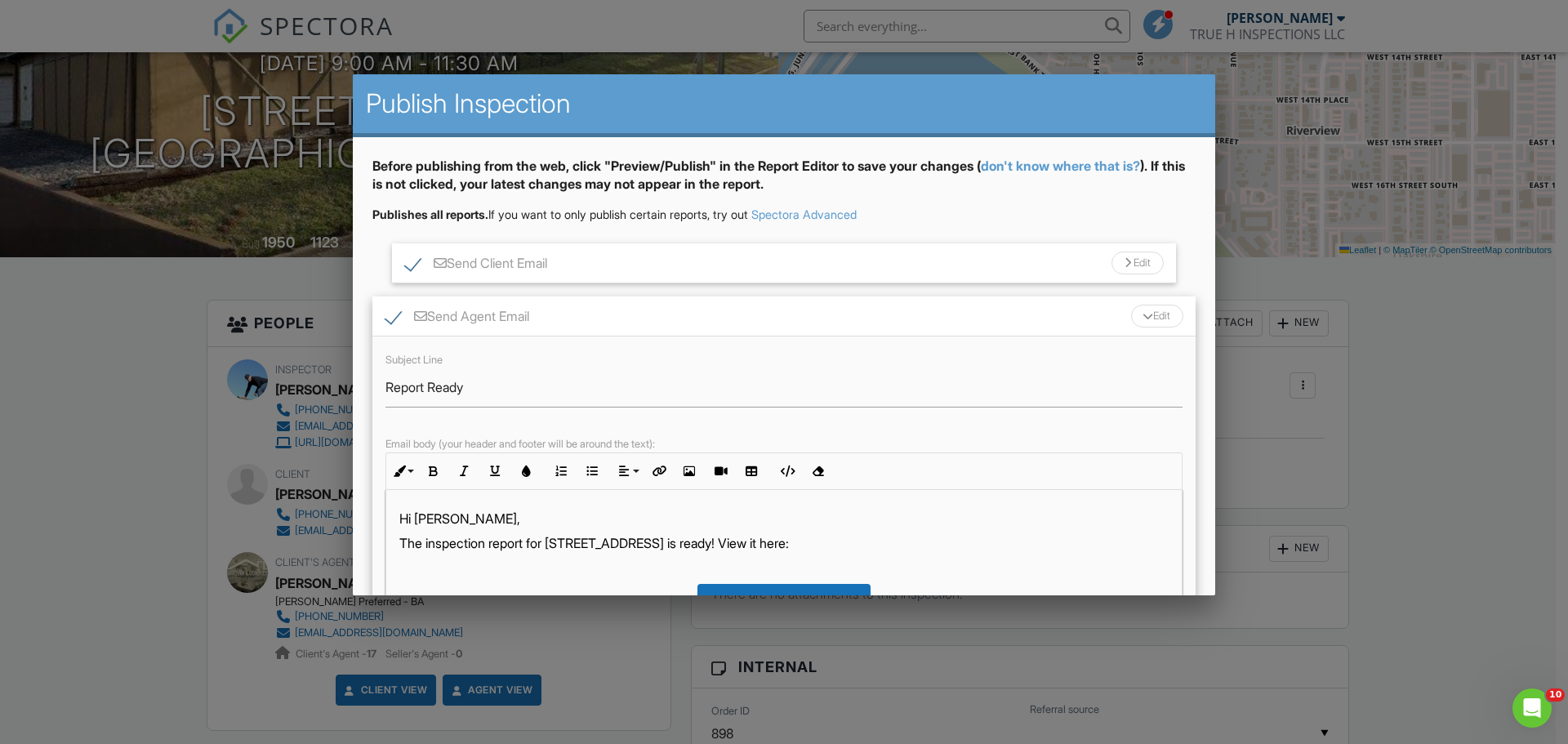
click at [392, 312] on label "Send Agent Email" at bounding box center [457, 318] width 144 height 20
checkbox input "false"
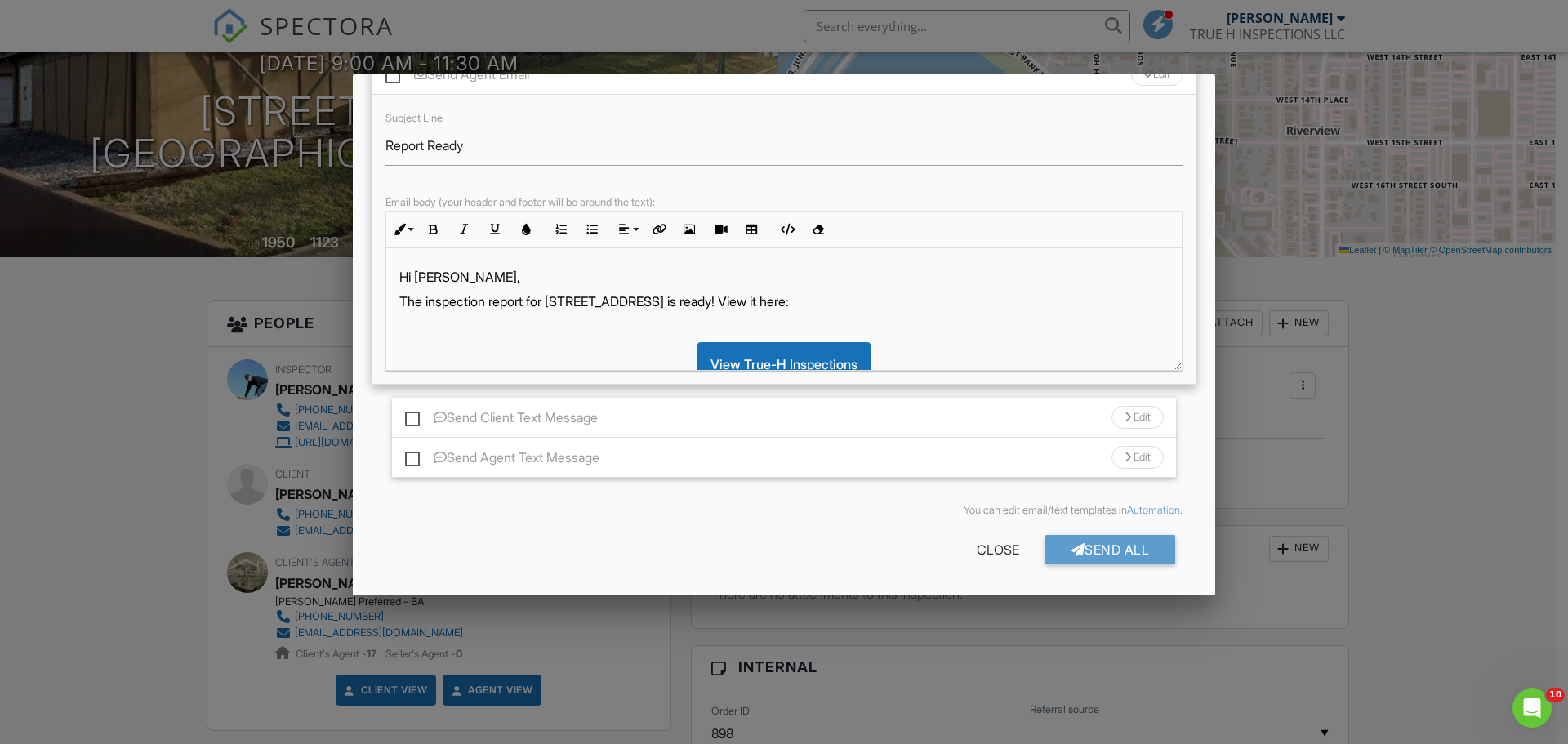
click at [407, 422] on label "Send Client Text Message" at bounding box center [501, 420] width 193 height 20
click at [407, 415] on input "Send Client Text Message" at bounding box center [410, 409] width 11 height 11
checkbox input "true"
click at [1082, 554] on div "Send All" at bounding box center [1110, 549] width 130 height 29
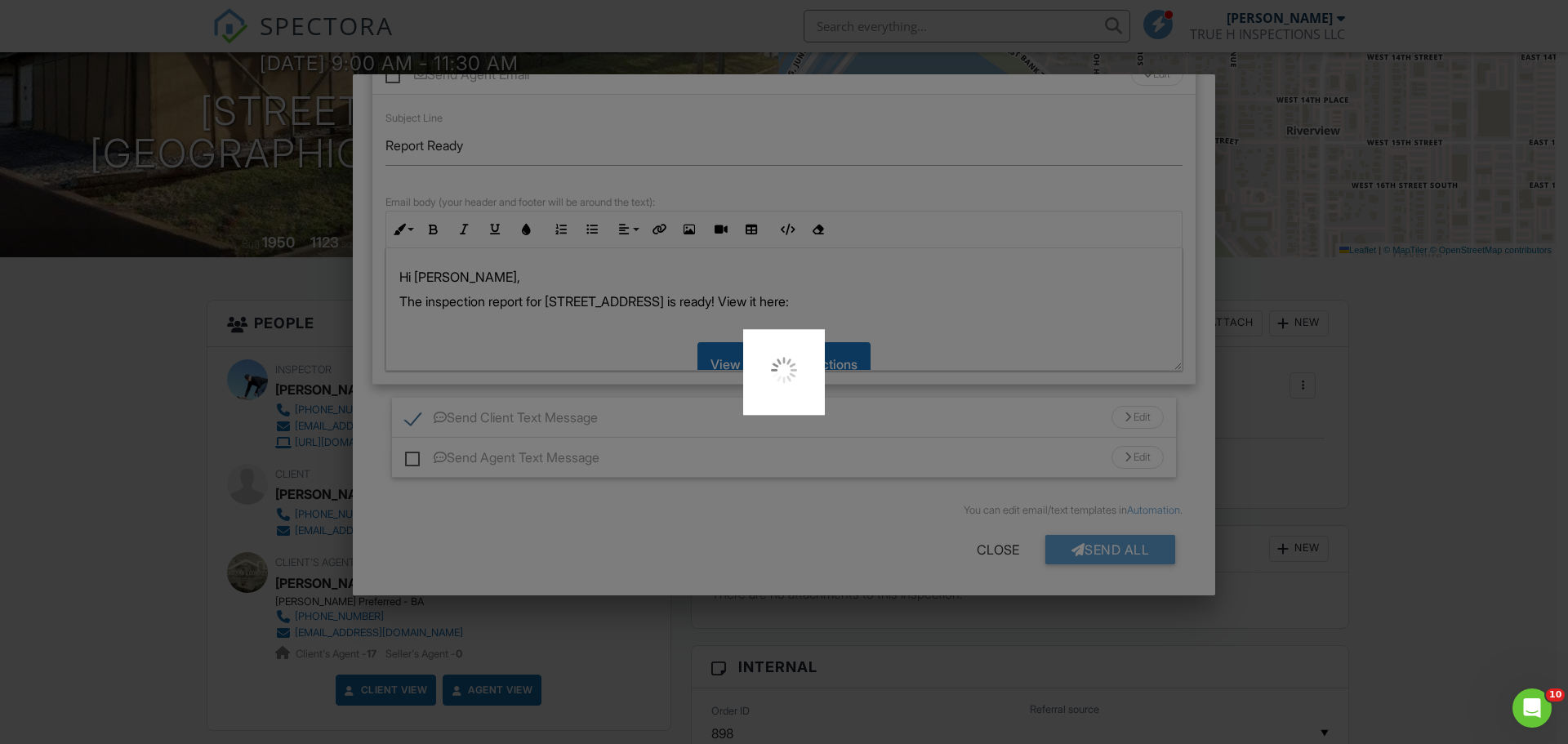
click at [195, 307] on div at bounding box center [784, 372] width 1568 height 744
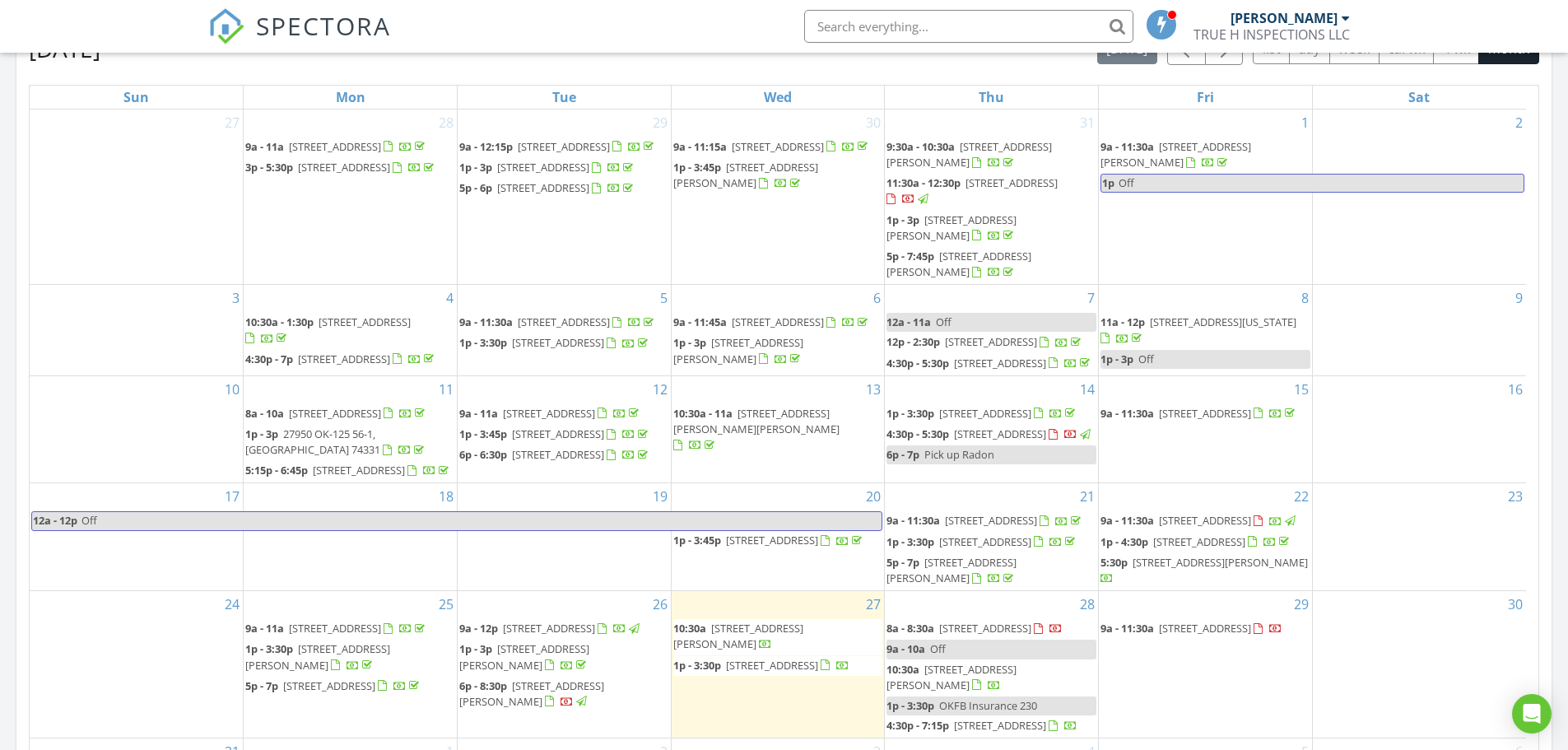
scroll to position [988, 0]
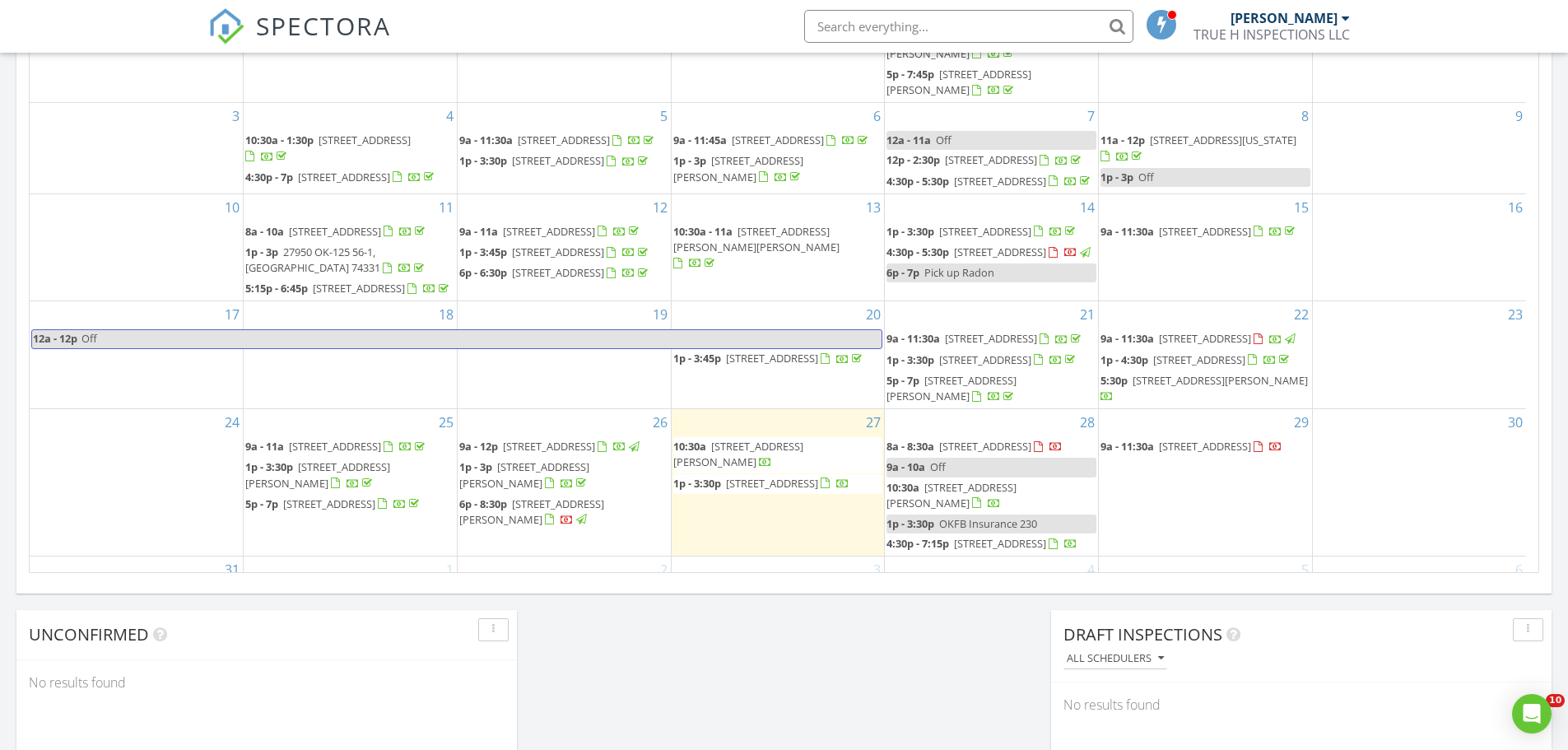
click at [1172, 346] on span "[STREET_ADDRESS]" at bounding box center [1205, 338] width 92 height 15
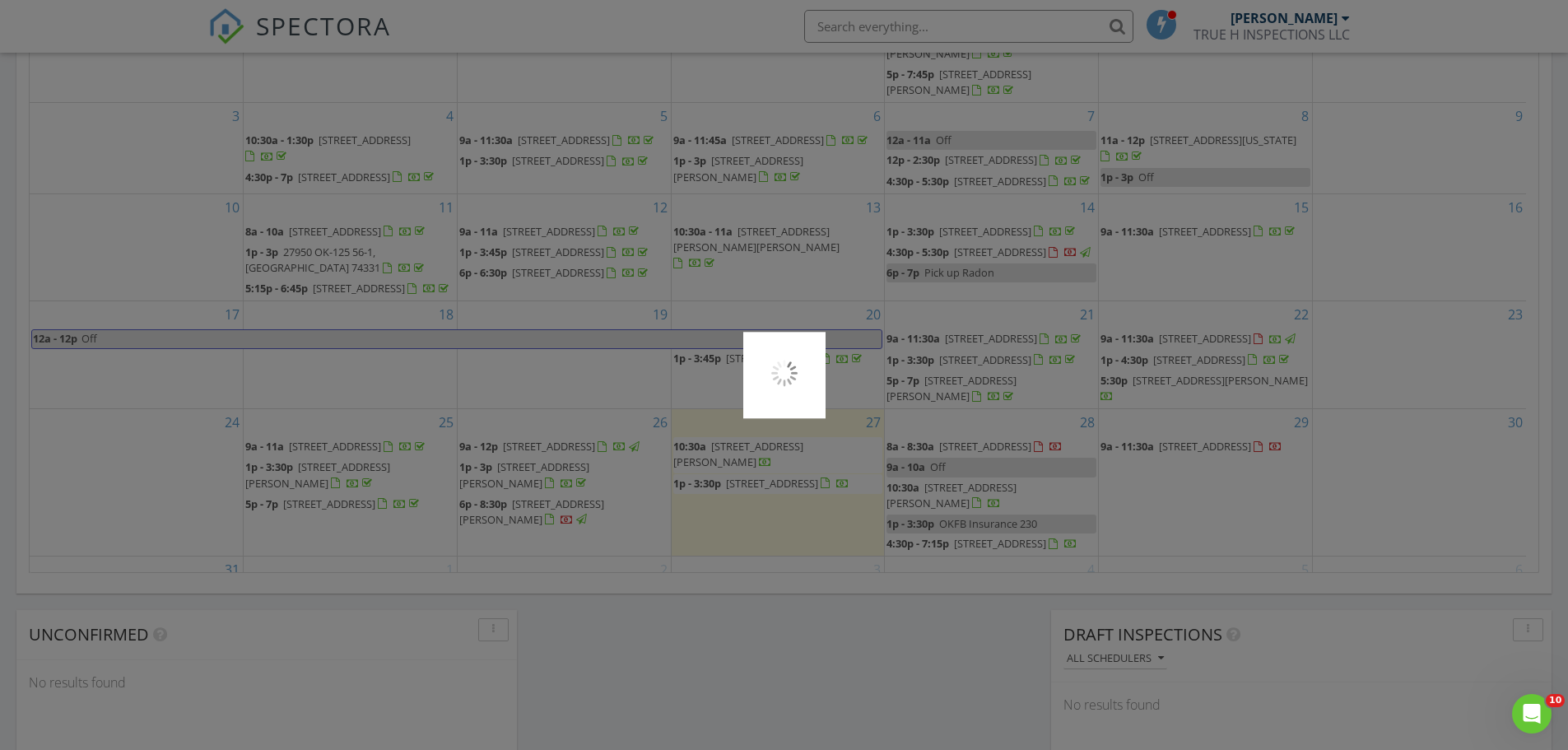
scroll to position [0, 0]
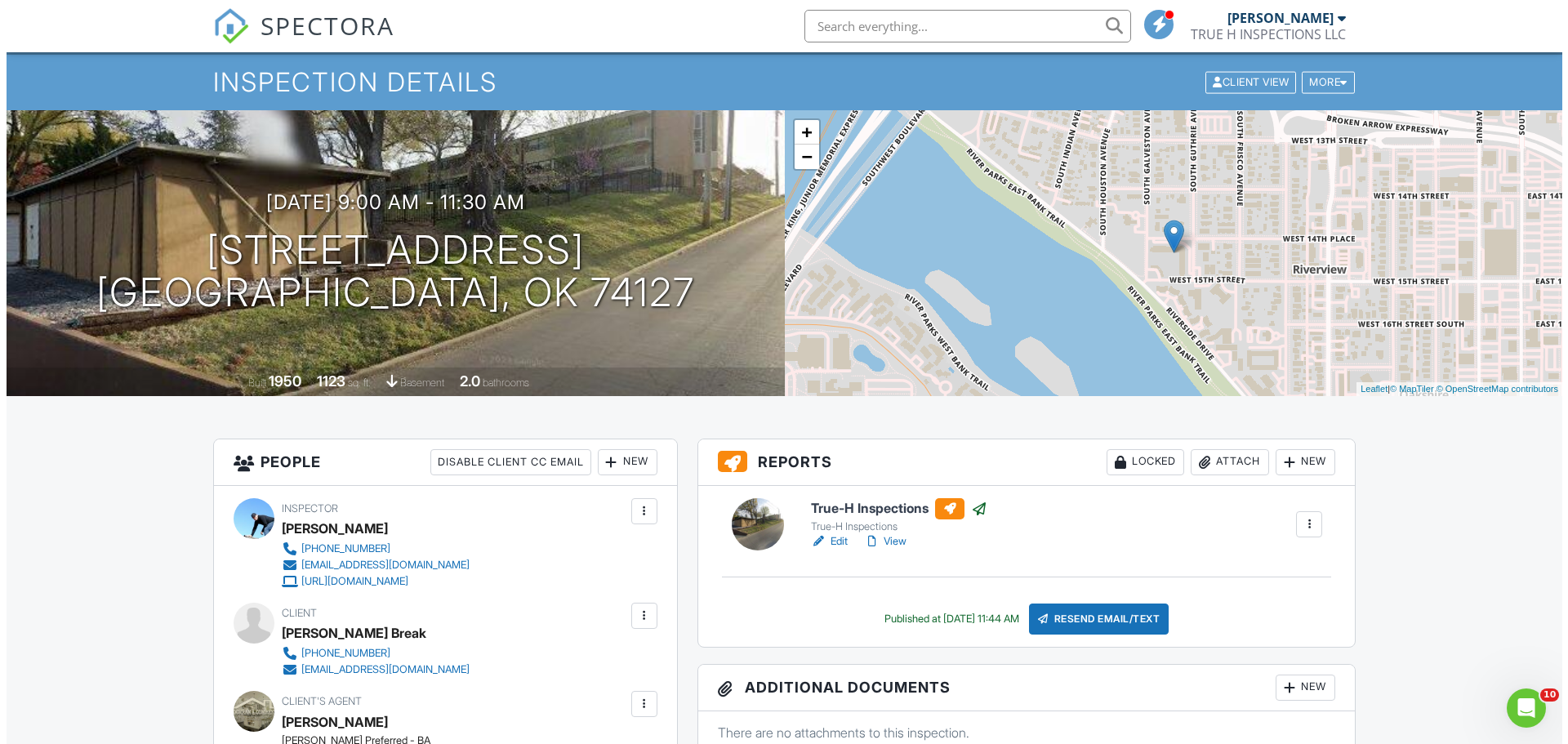
scroll to position [81, 0]
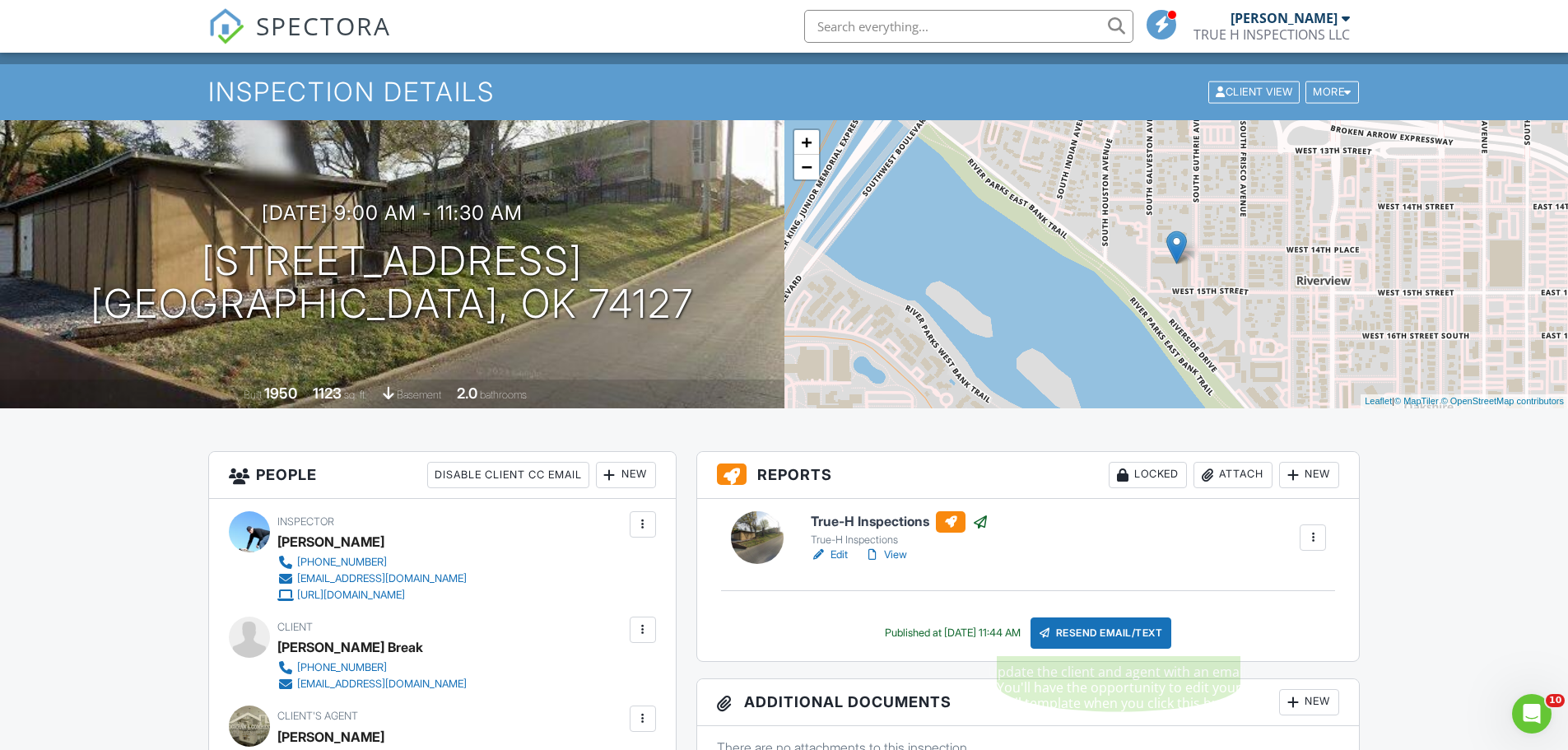
click at [1151, 637] on div "Resend Email/Text" at bounding box center [1101, 632] width 142 height 31
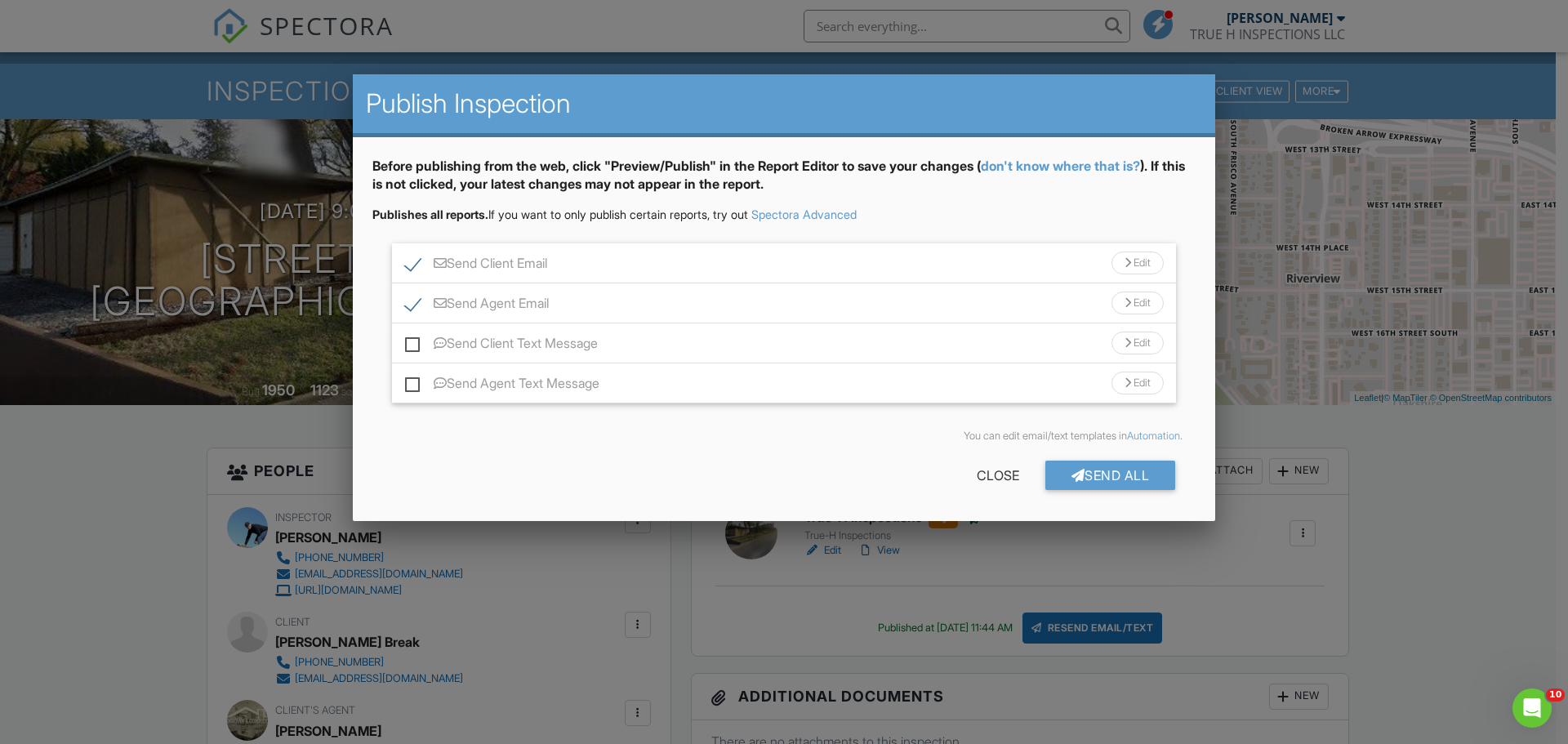
click at [405, 301] on label "Send Agent Email" at bounding box center [477, 306] width 144 height 20
checkbox input "false"
click at [411, 348] on label "Send Client Text Message" at bounding box center [501, 345] width 193 height 20
click at [411, 340] on input "Send Client Text Message" at bounding box center [410, 335] width 11 height 11
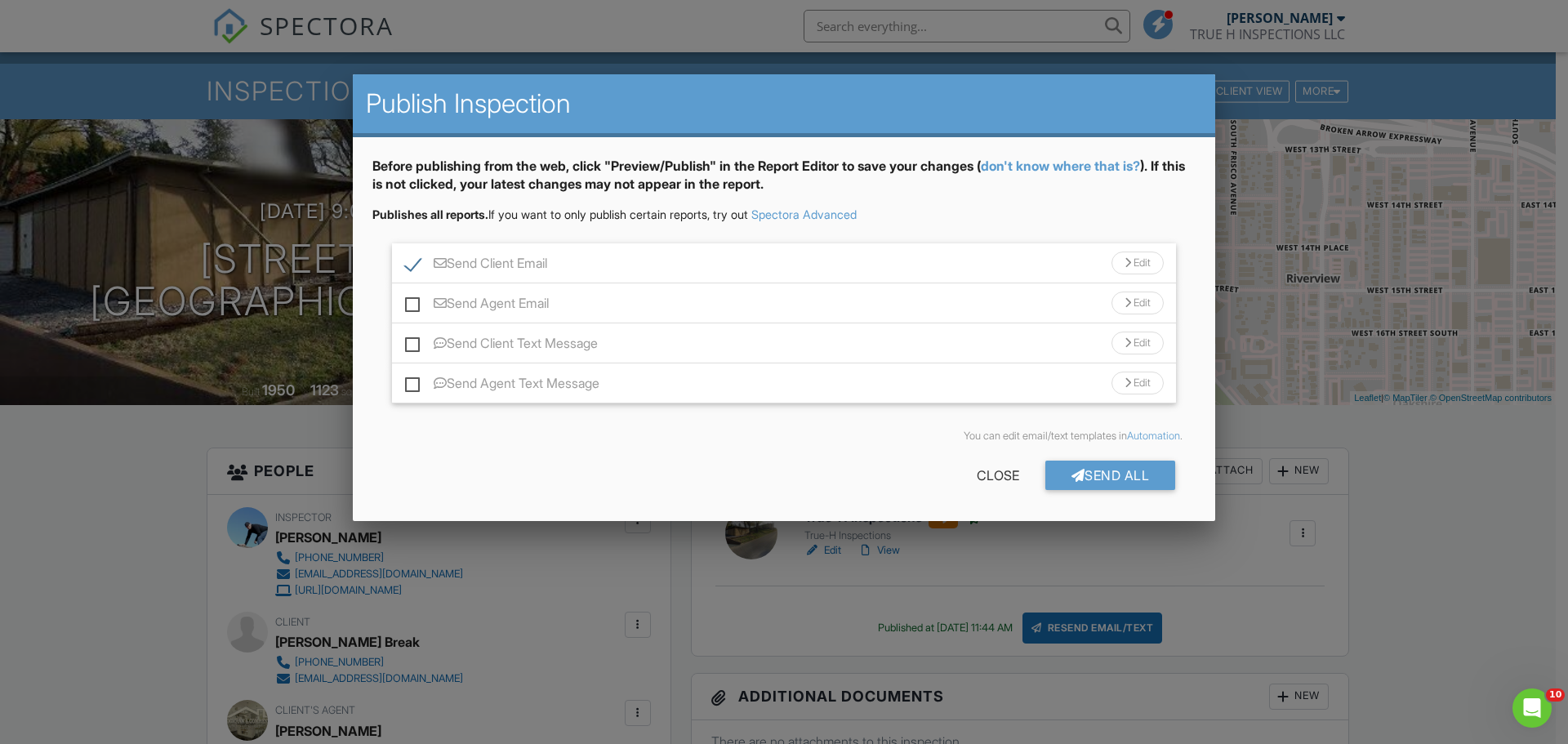
checkbox input "true"
click at [1103, 477] on div "Send All" at bounding box center [1110, 475] width 130 height 29
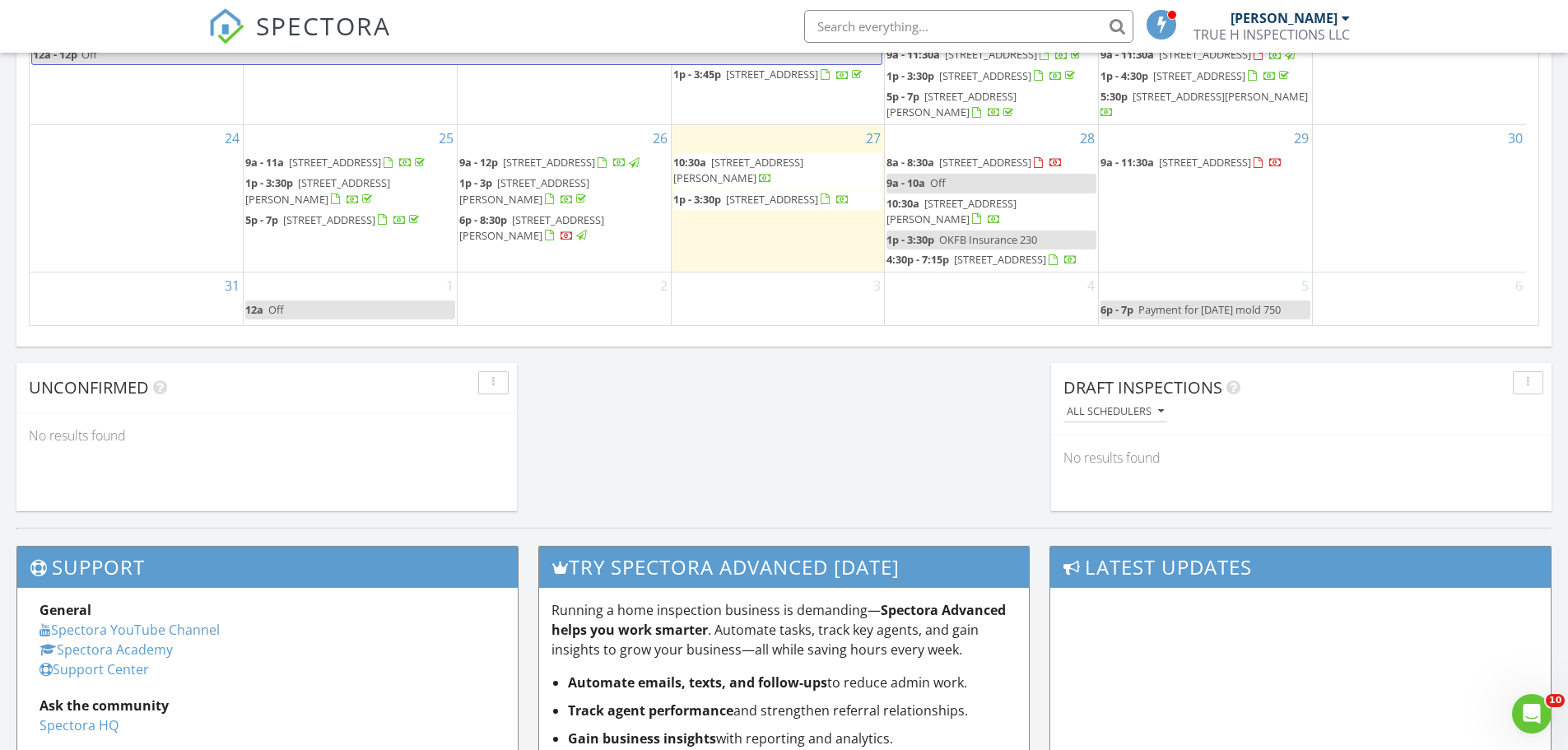
click at [981, 154] on span "410 W Knoxville St, Broken Arrow 74012" at bounding box center [985, 162] width 92 height 15
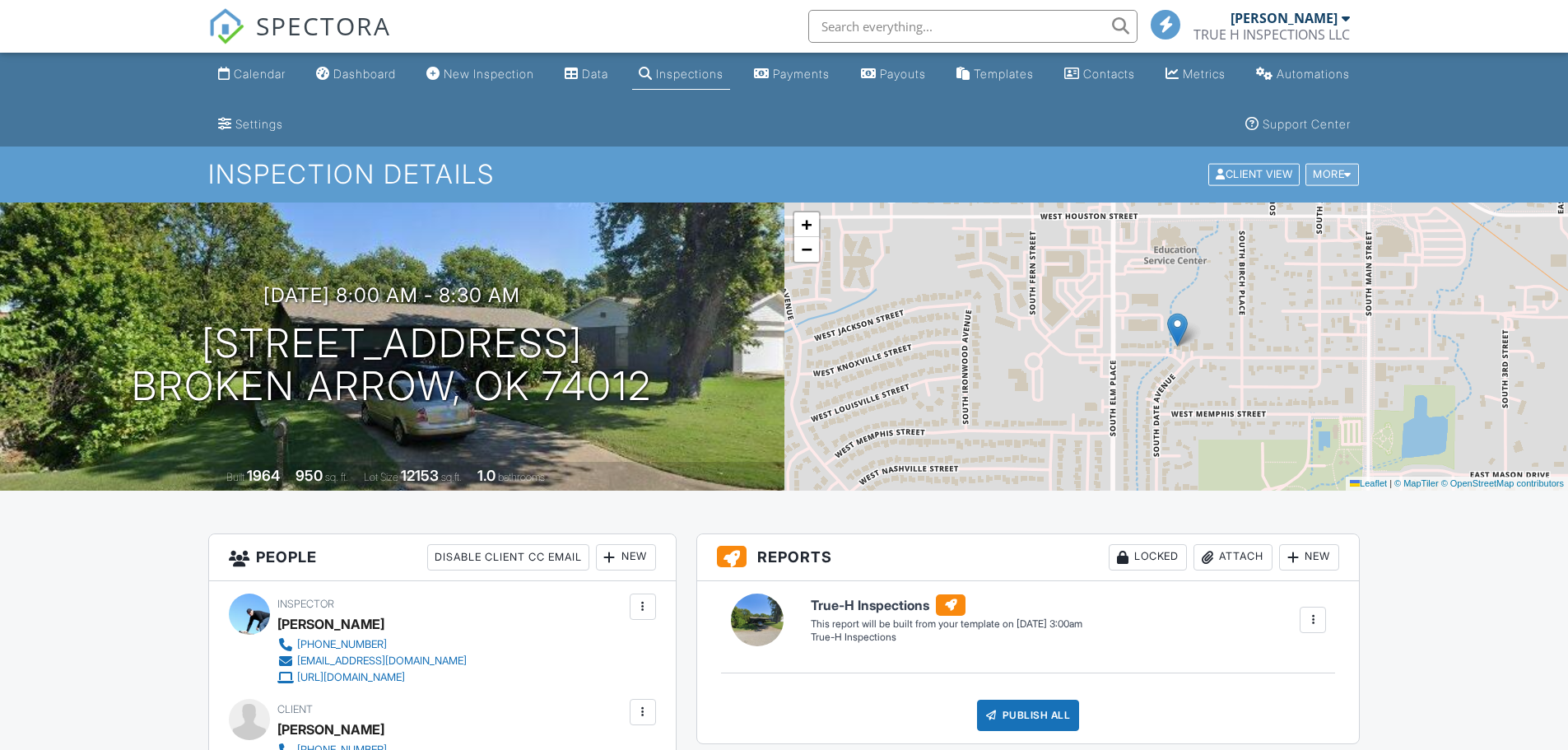
click at [1340, 171] on div "More" at bounding box center [1332, 174] width 54 height 22
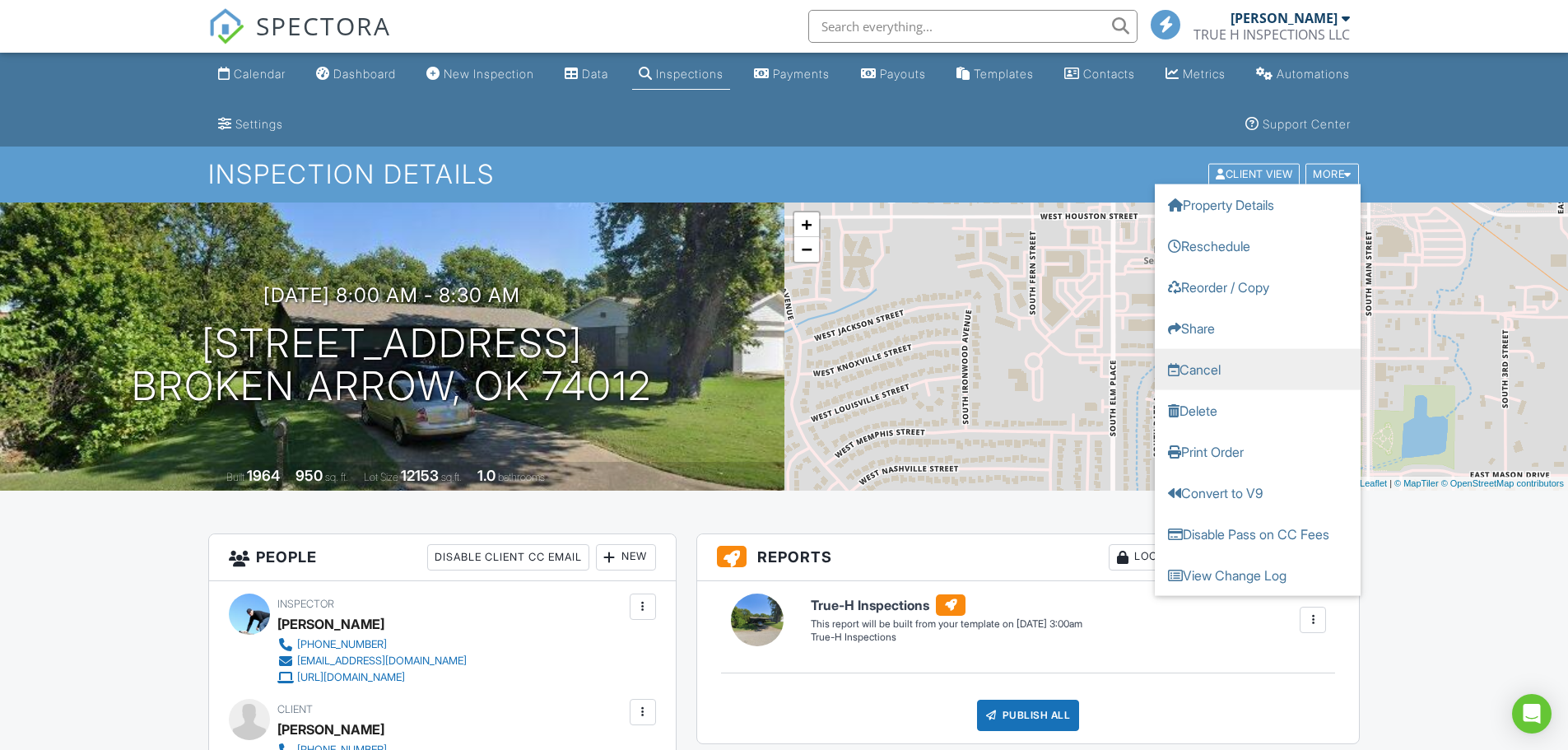
click at [1271, 359] on link "Cancel" at bounding box center [1257, 370] width 205 height 41
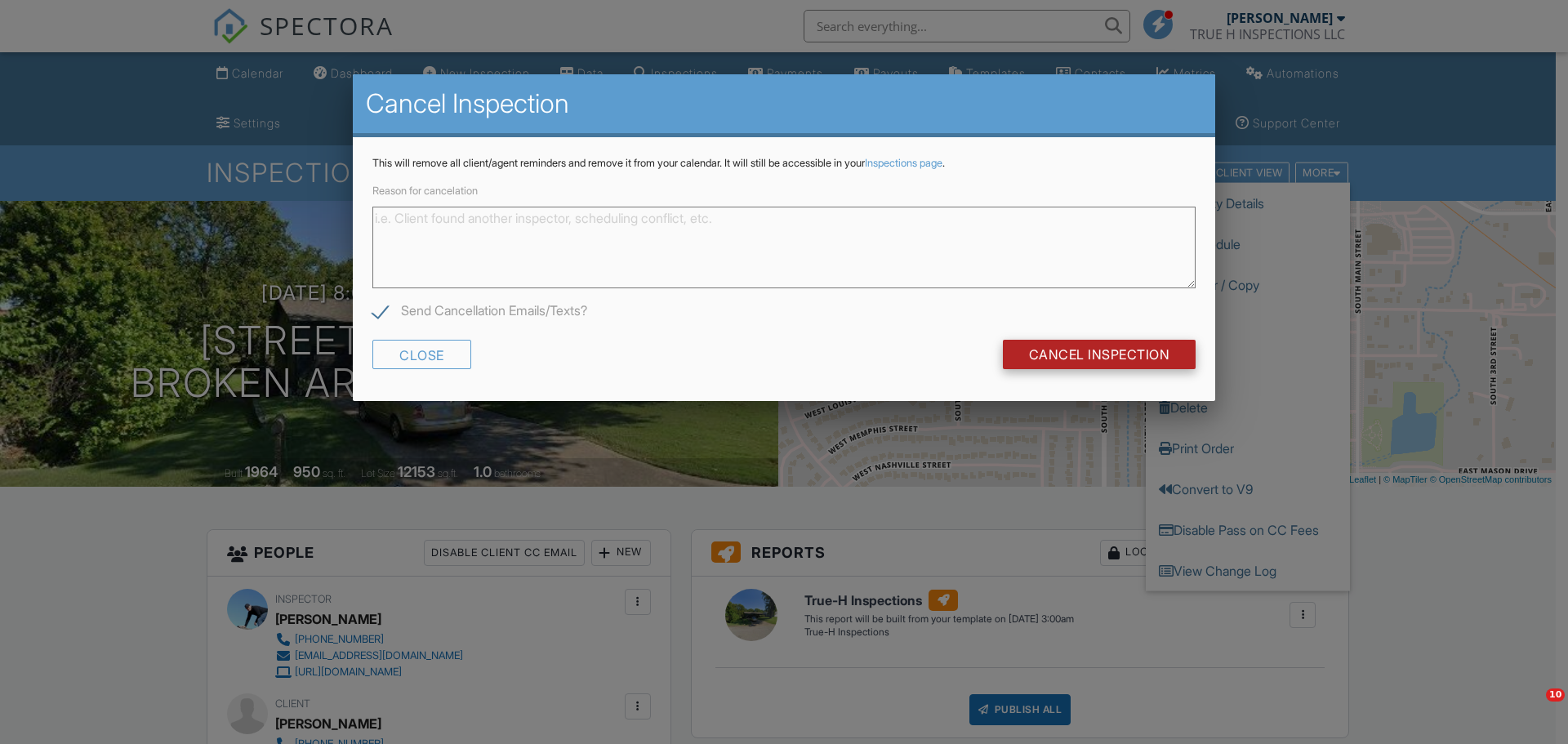
click at [1023, 361] on input "Cancel Inspection" at bounding box center [1099, 353] width 193 height 29
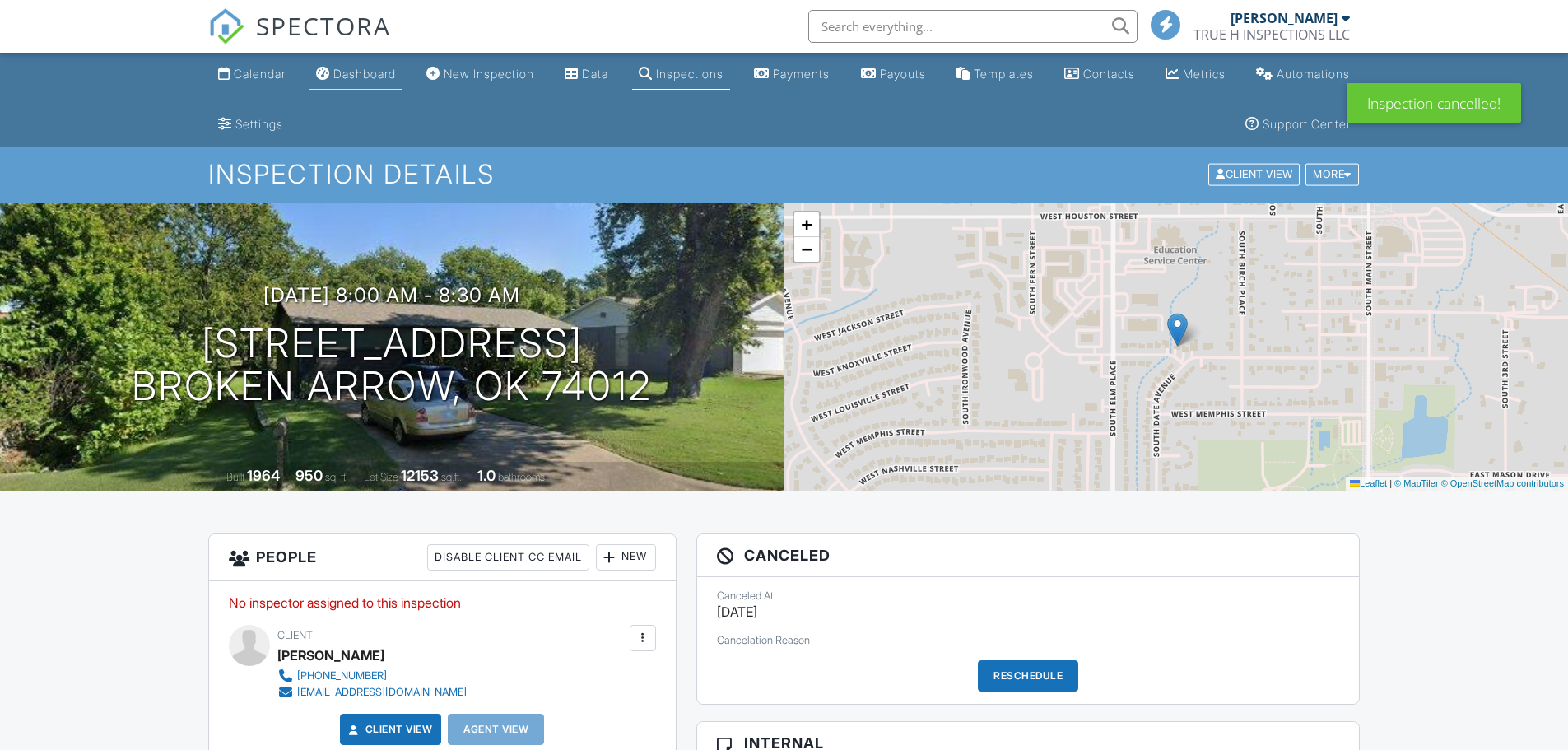
click at [361, 72] on div "Dashboard" at bounding box center [364, 74] width 63 height 14
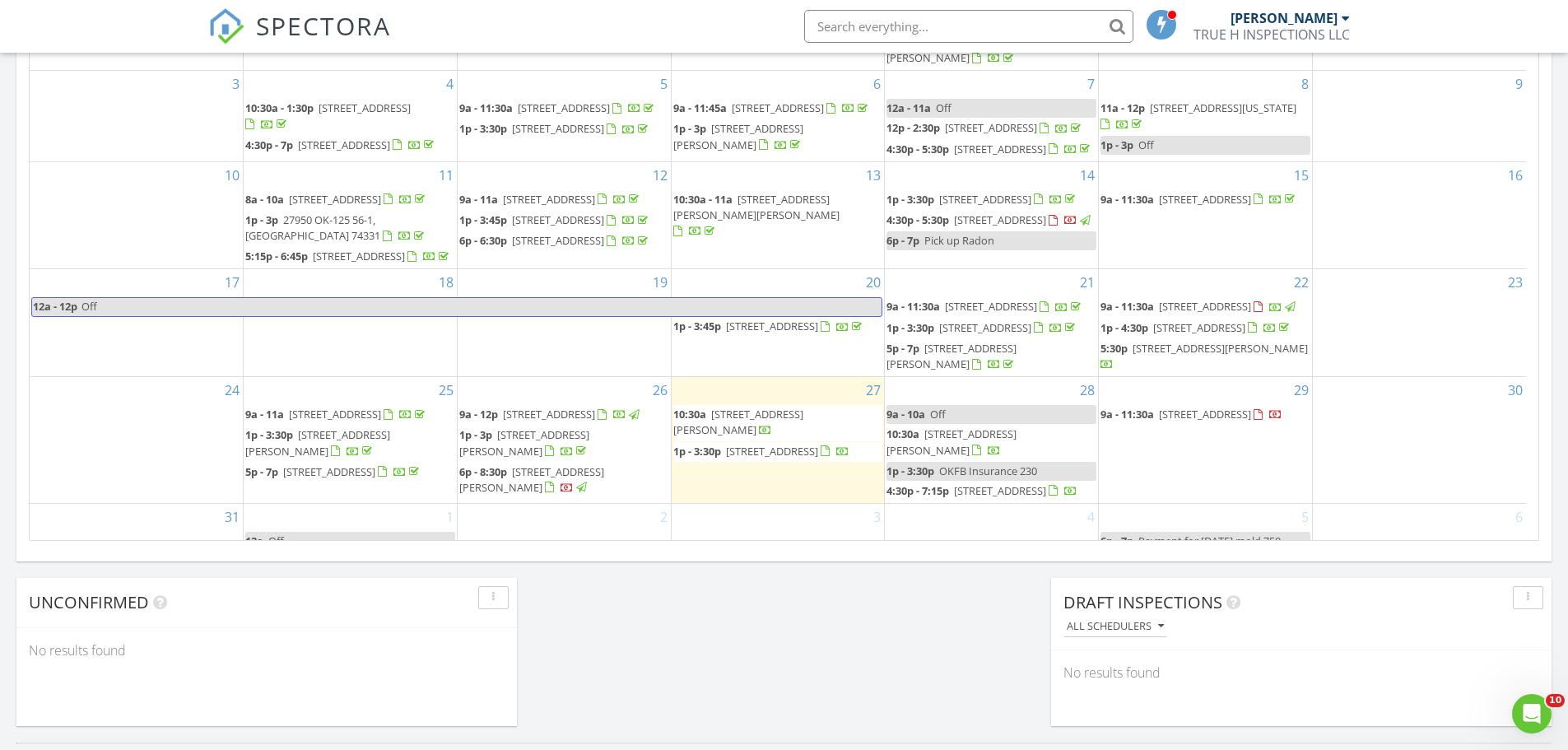
scroll to position [1070, 0]
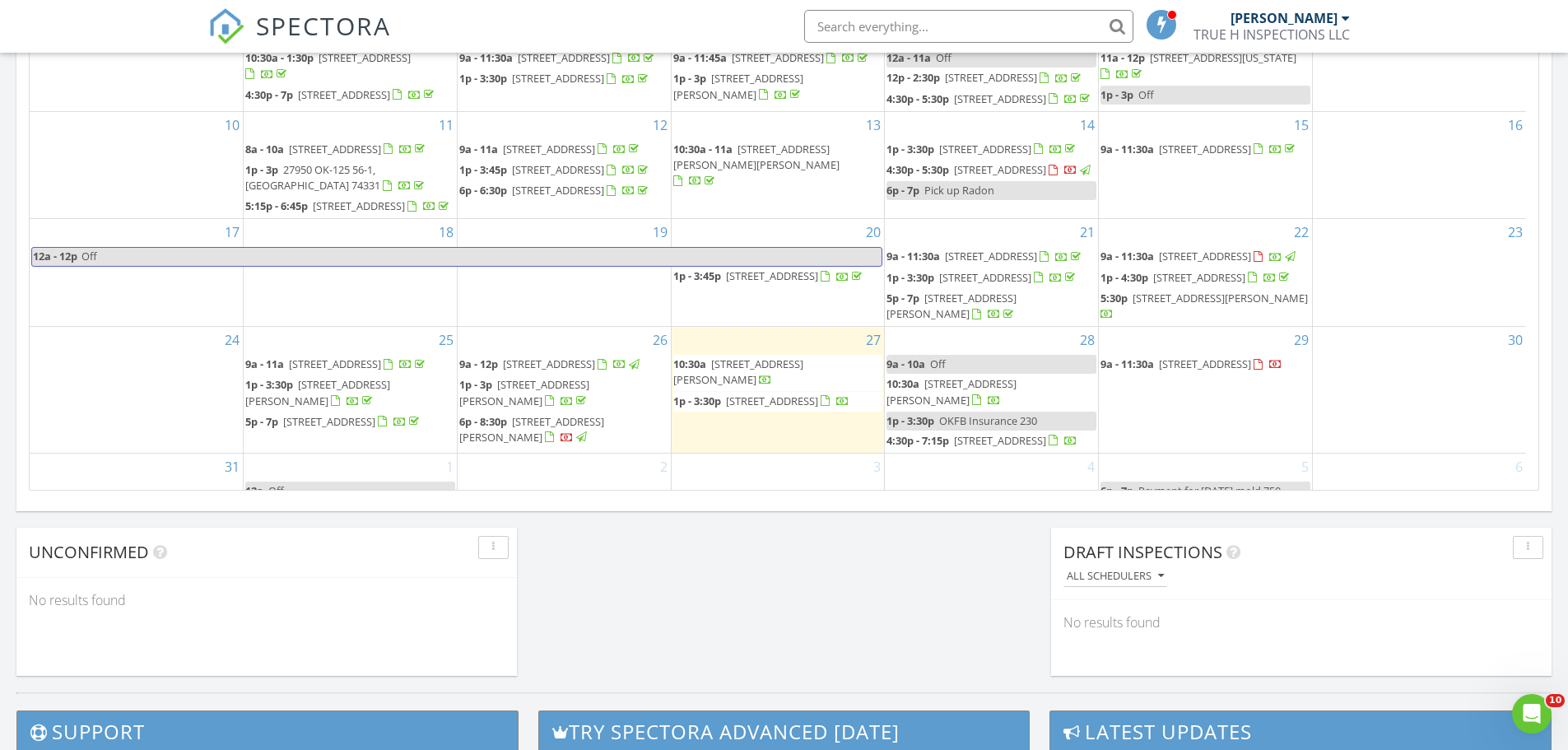
click at [1251, 263] on span "611 W 15th St, Tulsa 74127" at bounding box center [1205, 255] width 92 height 15
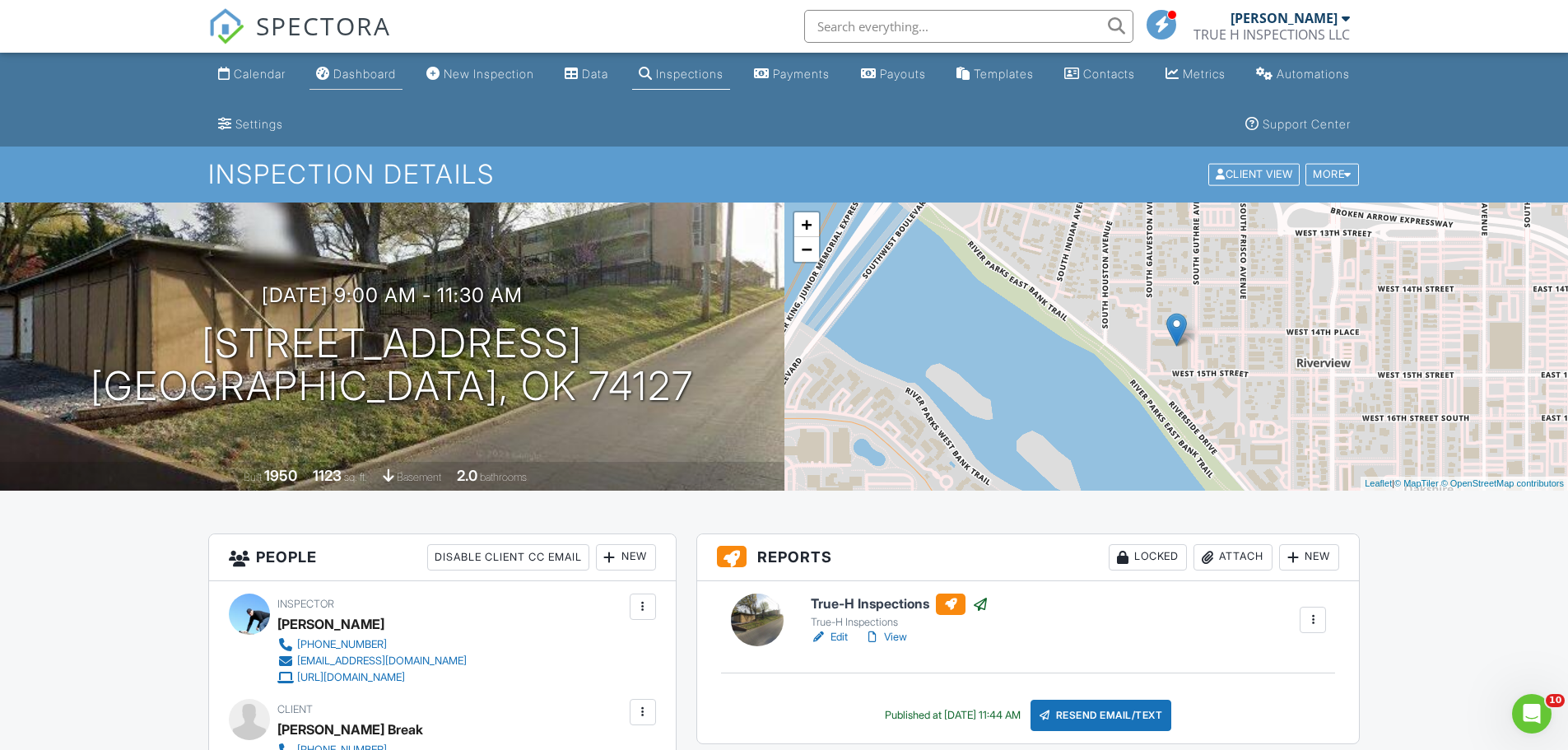
click at [396, 79] on div "Dashboard" at bounding box center [364, 74] width 63 height 14
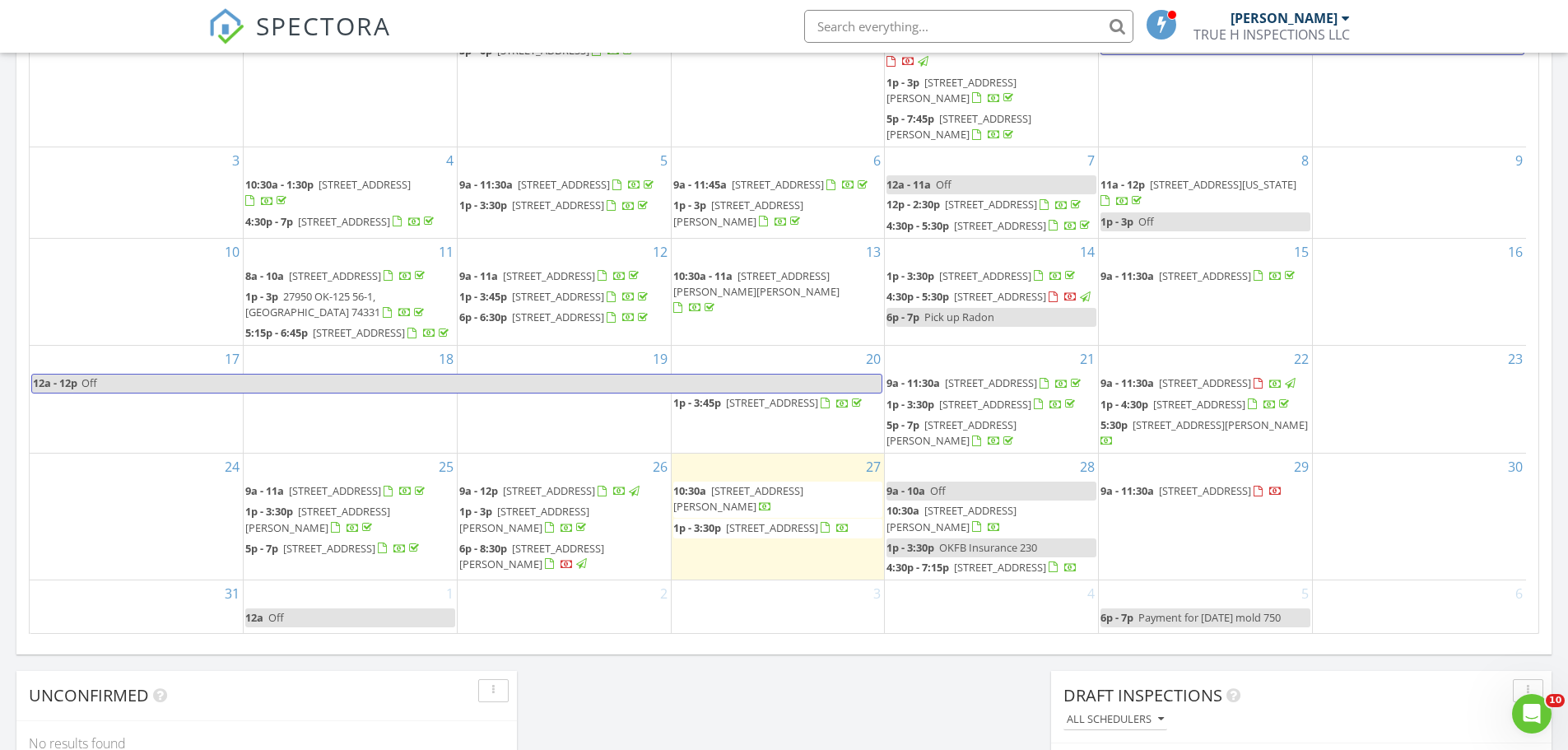
scroll to position [931, 0]
